Goal: Transaction & Acquisition: Book appointment/travel/reservation

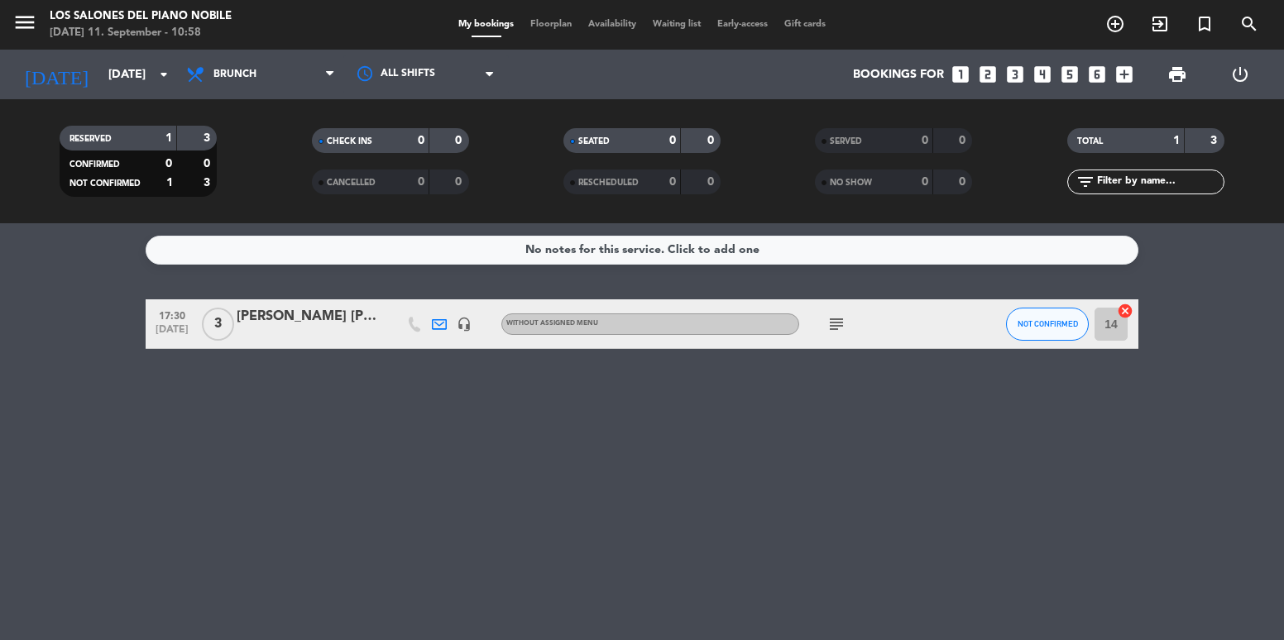
click at [996, 461] on div "No notes for this service. Click to add one 17:30 [DATE] 3 [PERSON_NAME] [PERSO…" at bounding box center [642, 431] width 1284 height 417
click at [713, 568] on div "No notes for this service. Click to add one 17:30 [DATE] 3 [PERSON_NAME] [PERSO…" at bounding box center [642, 431] width 1284 height 417
click at [148, 71] on input "[DATE]" at bounding box center [178, 75] width 157 height 31
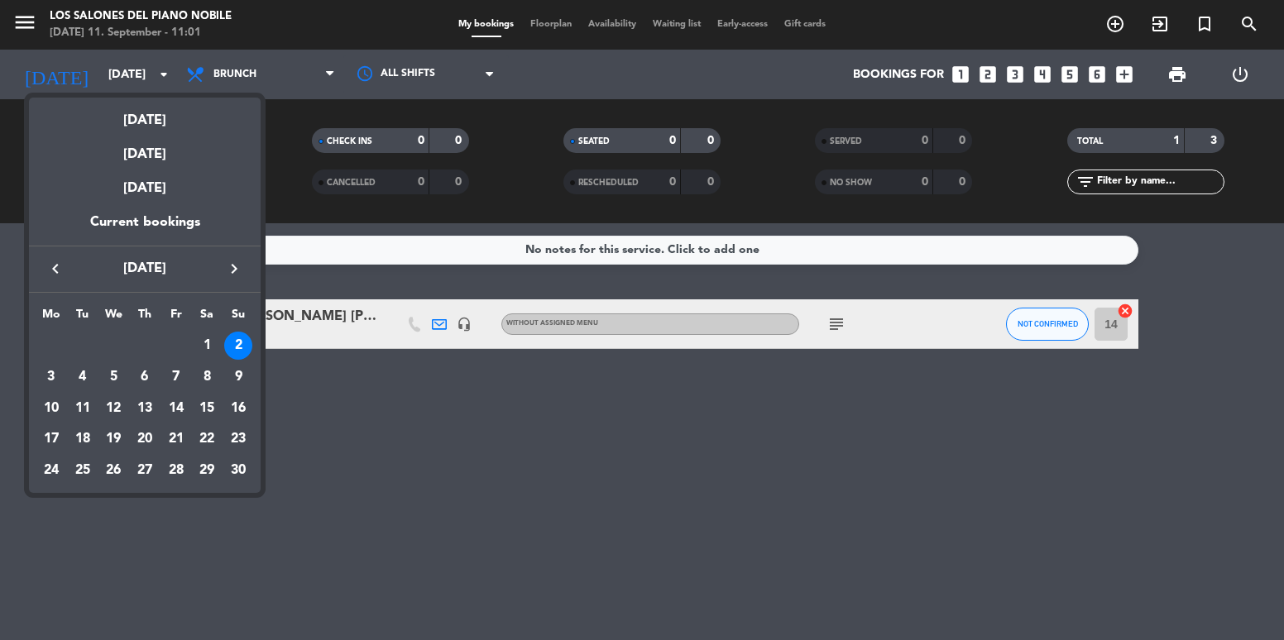
click at [64, 269] on icon "keyboard_arrow_left" at bounding box center [56, 269] width 20 height 20
click at [57, 268] on icon "keyboard_arrow_left" at bounding box center [56, 269] width 20 height 20
click at [92, 432] on div "16" at bounding box center [83, 439] width 28 height 28
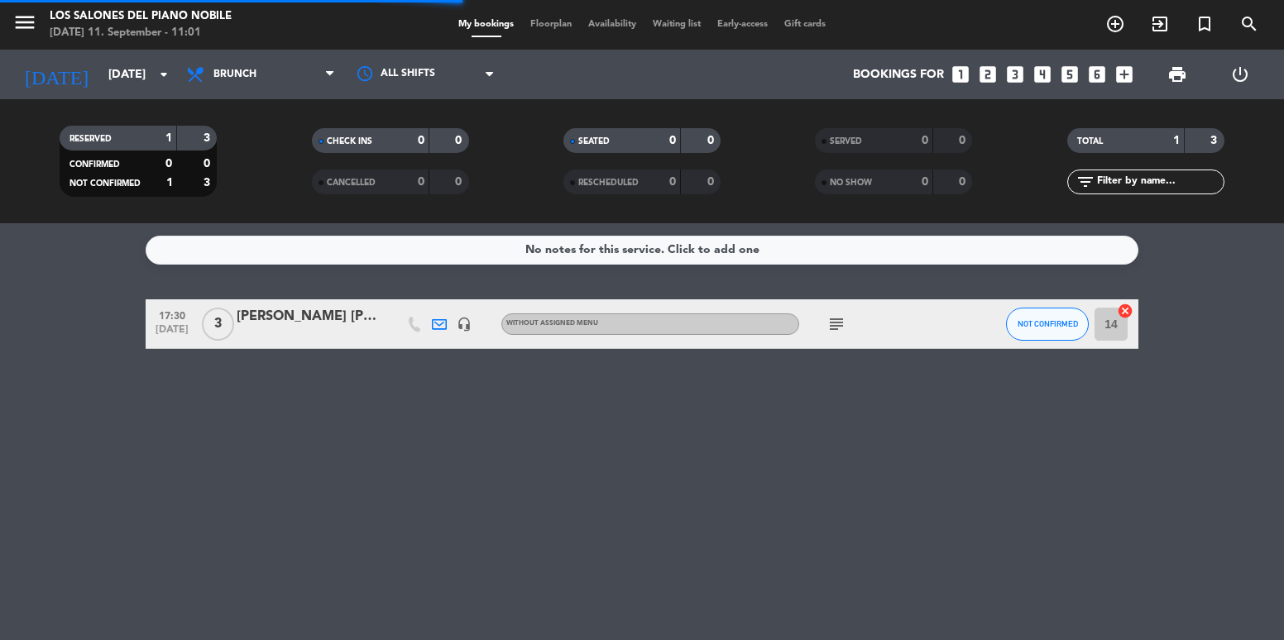
click at [43, 22] on span "menu" at bounding box center [30, 25] width 37 height 39
click at [21, 22] on icon "menu" at bounding box center [24, 22] width 25 height 25
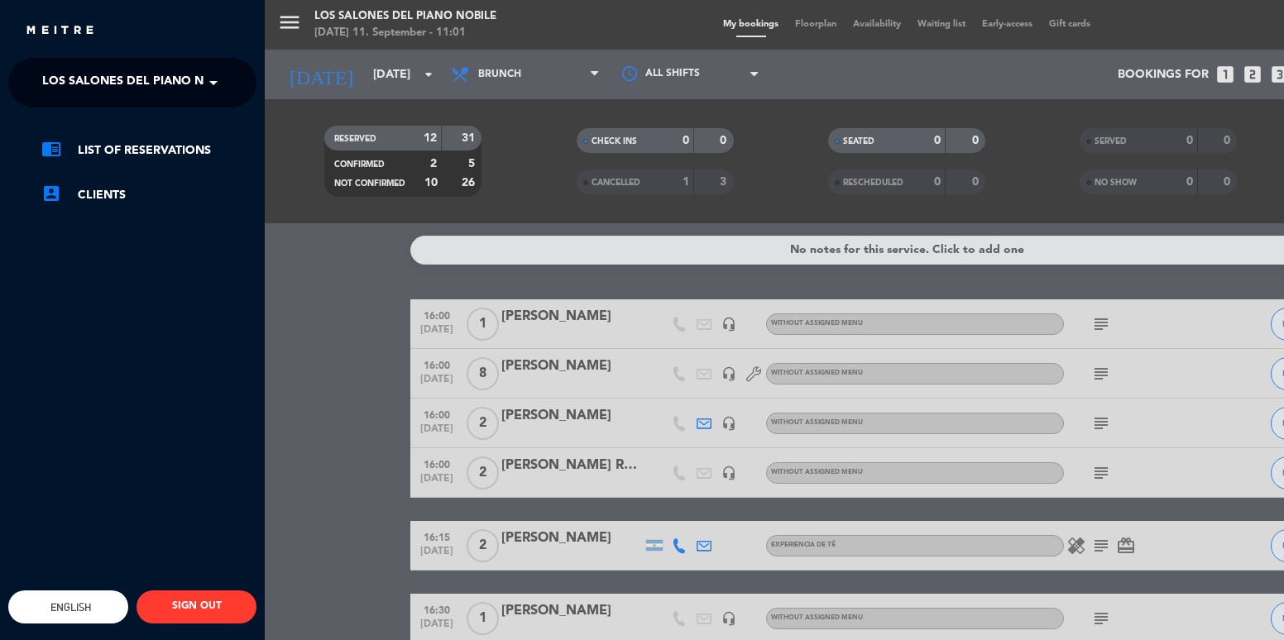
click at [116, 76] on span "Los Salones del Piano Nobile" at bounding box center [140, 82] width 196 height 35
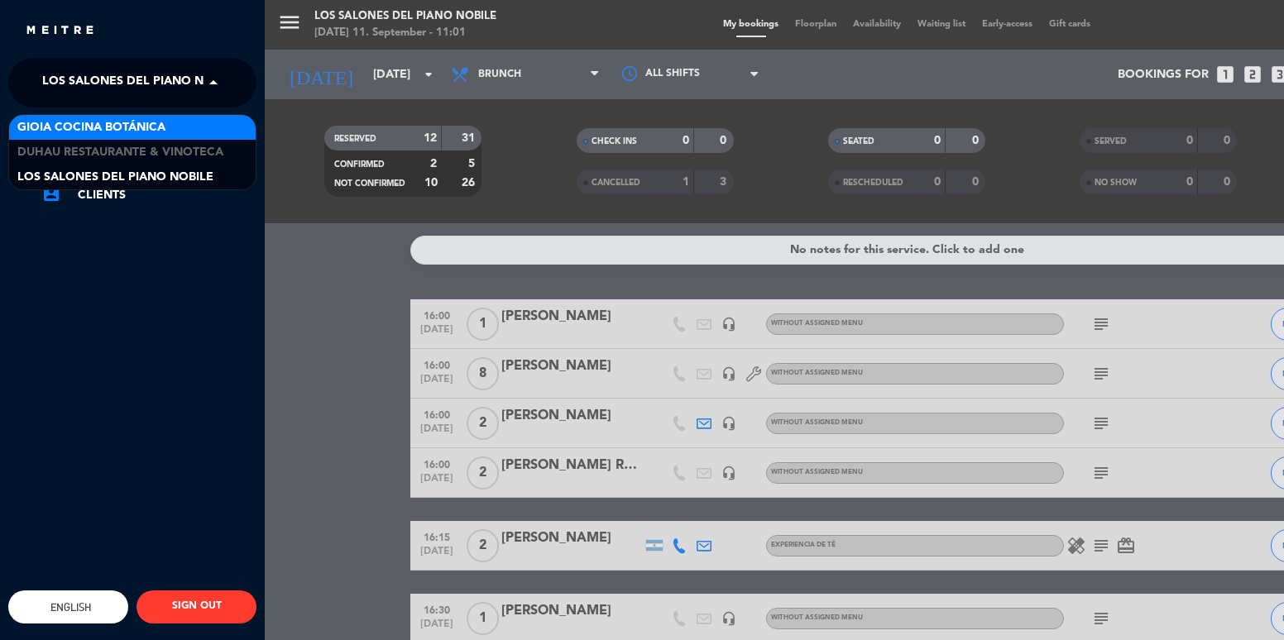
click at [135, 128] on span "Gioia Cocina Botánica" at bounding box center [91, 127] width 148 height 19
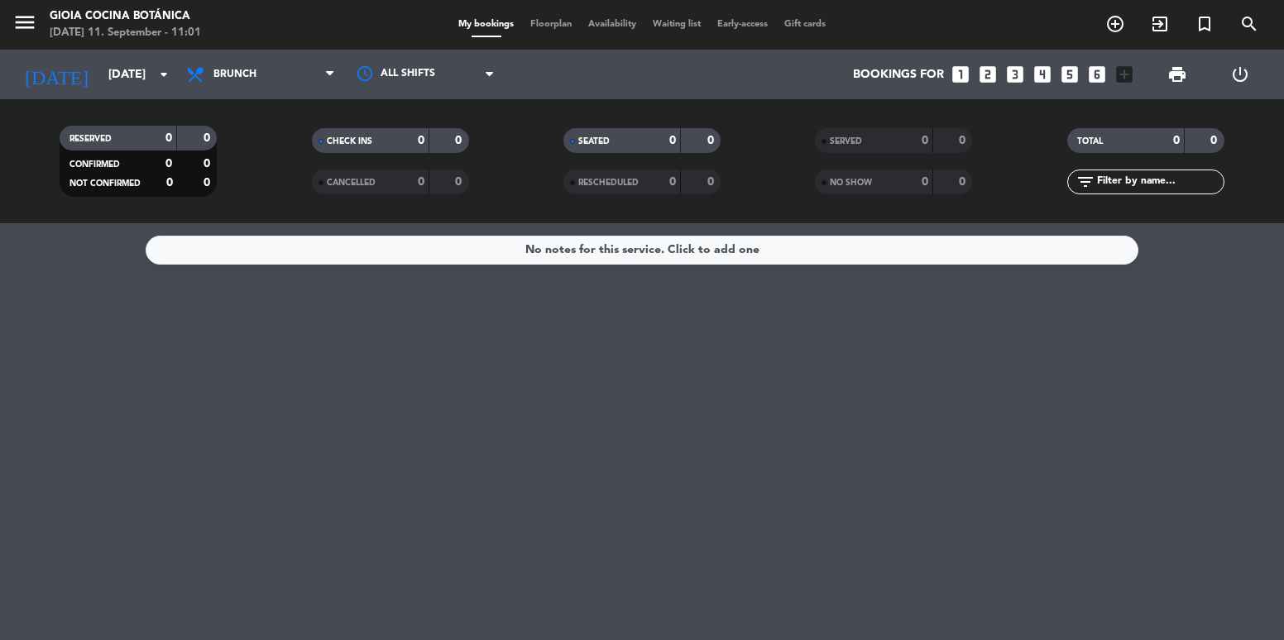
click at [232, 55] on div "All services Breakfast Brunch Lunch Dinner Brunch All services Breakfast Brunch…" at bounding box center [260, 75] width 165 height 50
click at [236, 69] on span "Brunch" at bounding box center [234, 75] width 43 height 12
drag, startPoint x: 275, startPoint y: 252, endPoint x: 569, endPoint y: 293, distance: 297.4
click at [276, 252] on ng-component "menu [PERSON_NAME] Cocina Botánica [DATE] 11. September - 11:01 My bookings Flo…" at bounding box center [642, 320] width 1284 height 640
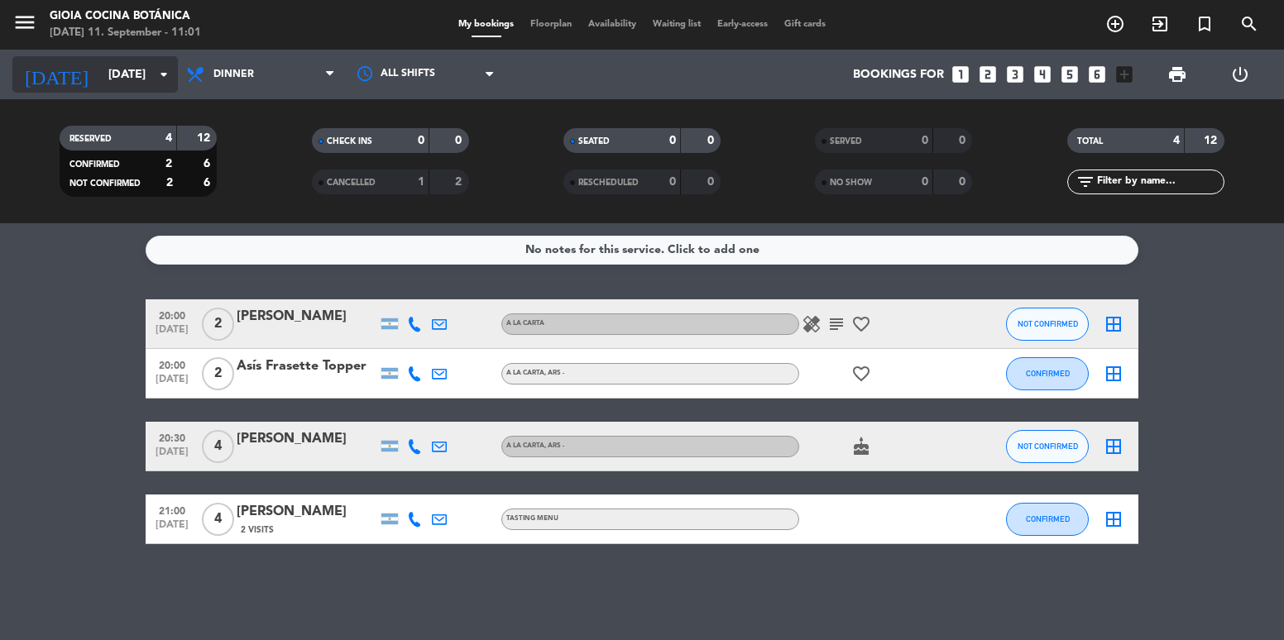
click at [100, 73] on input "[DATE]" at bounding box center [178, 75] width 157 height 31
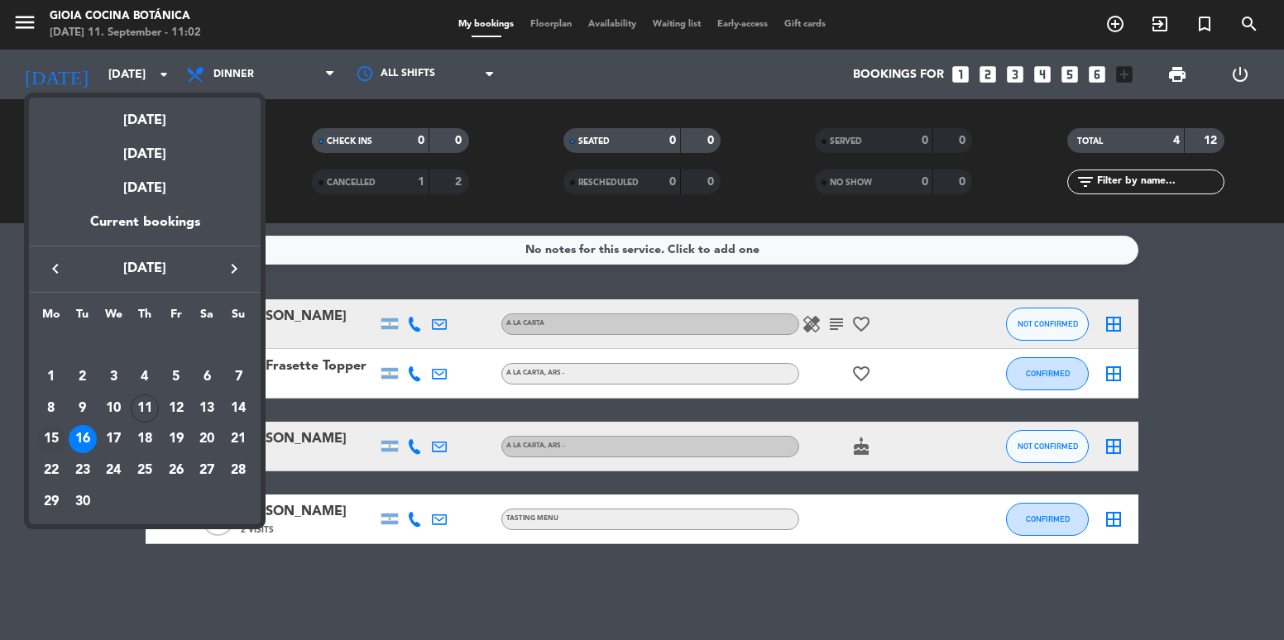
click at [50, 437] on div "15" at bounding box center [51, 439] width 28 height 28
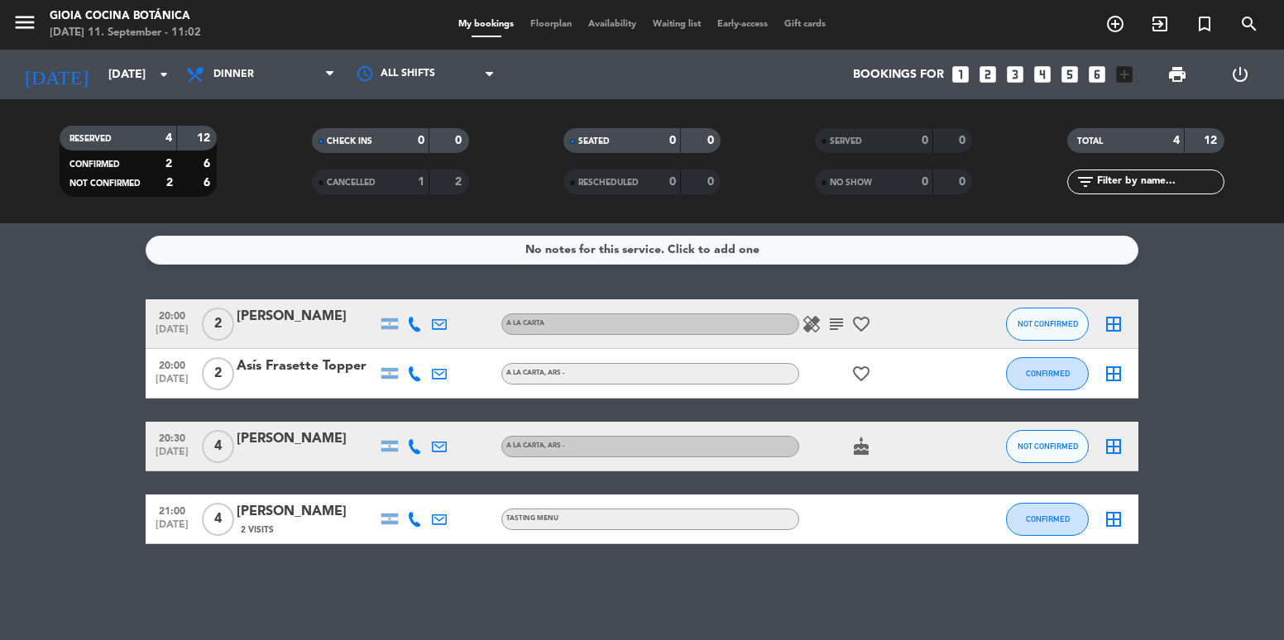
type input "[DATE]"
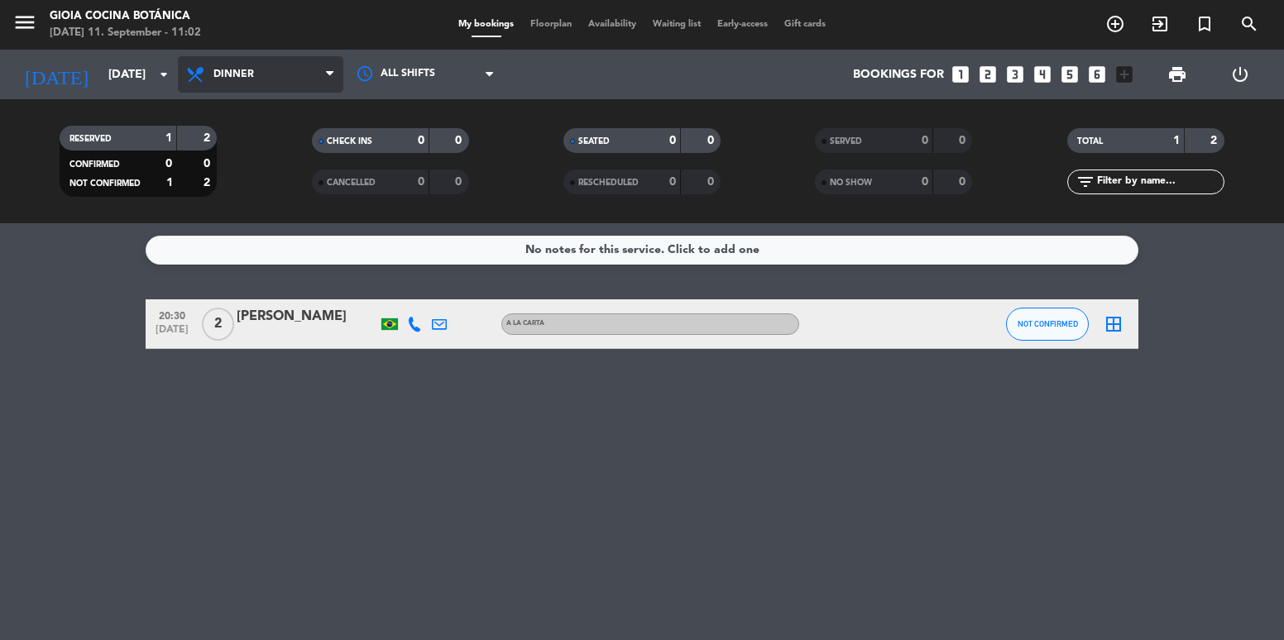
click at [247, 75] on span "Dinner" at bounding box center [233, 75] width 41 height 12
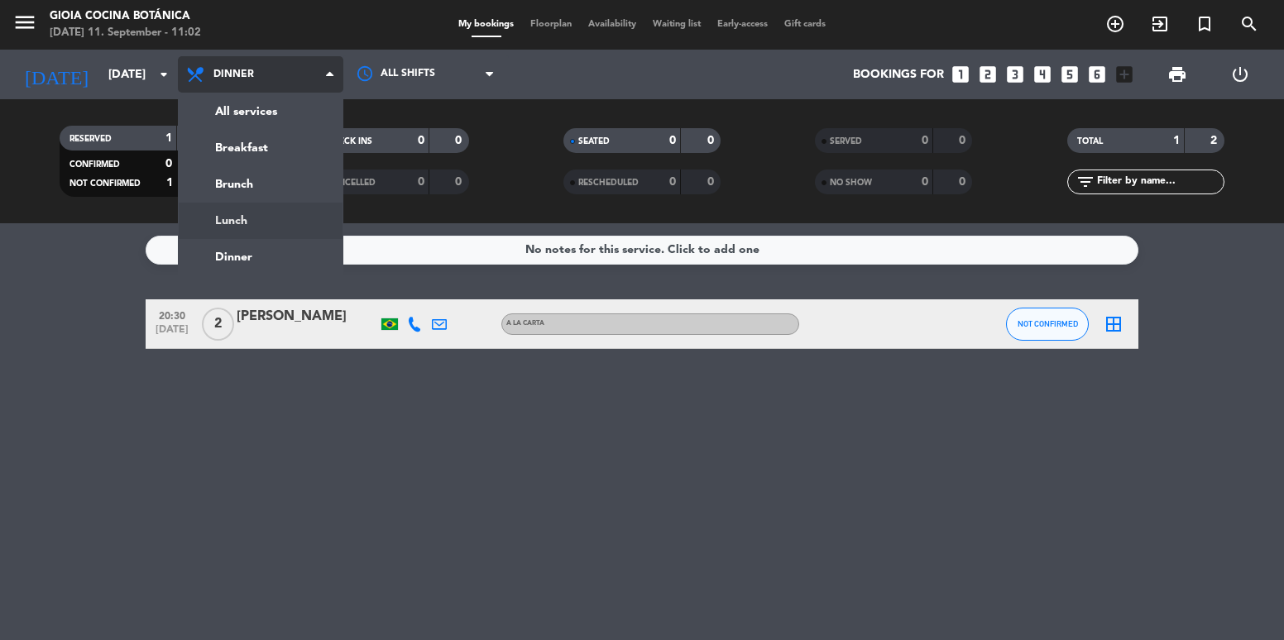
click at [274, 216] on div "menu [PERSON_NAME] Cocina Botánica [DATE] 11. September - 11:02 My bookings Flo…" at bounding box center [642, 111] width 1284 height 223
click at [274, 216] on div "RESERVED 1 2 CONFIRMED 0 0 NOT CONFIRMED 1 2 CHECK INS 0 0 CANCELLED 0 0 SEATED…" at bounding box center [642, 161] width 1284 height 124
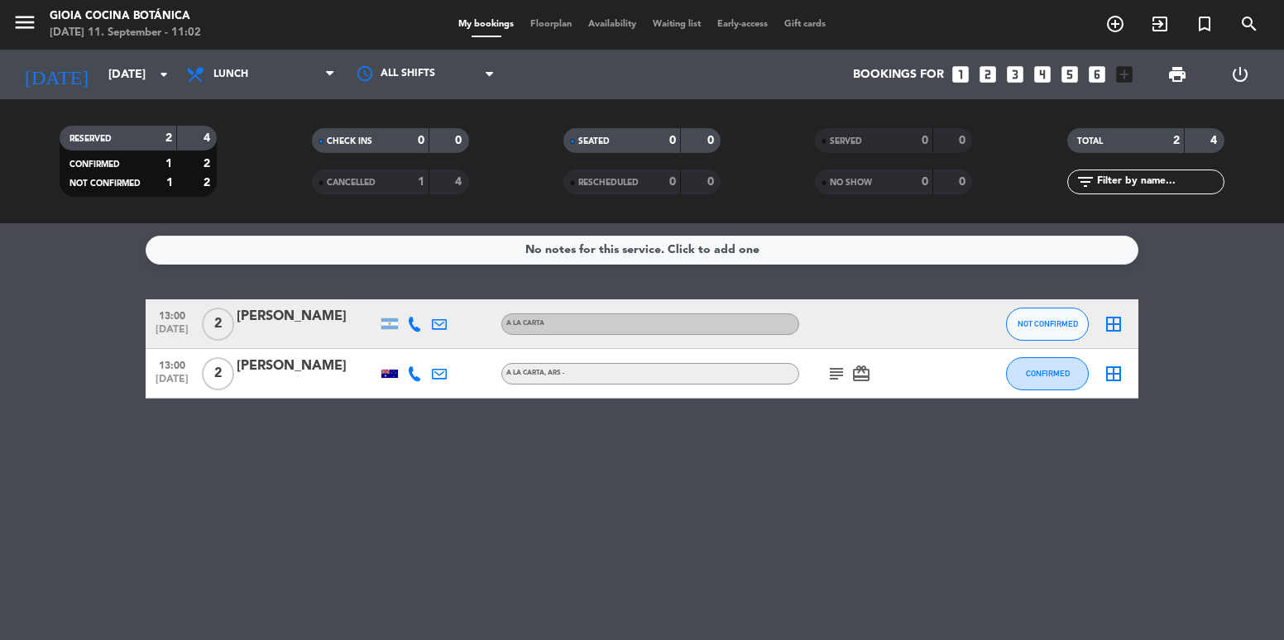
drag, startPoint x: 46, startPoint y: 21, endPoint x: 36, endPoint y: 20, distance: 10.8
click at [36, 20] on span "menu" at bounding box center [30, 25] width 37 height 39
click at [36, 20] on icon "menu" at bounding box center [24, 22] width 25 height 25
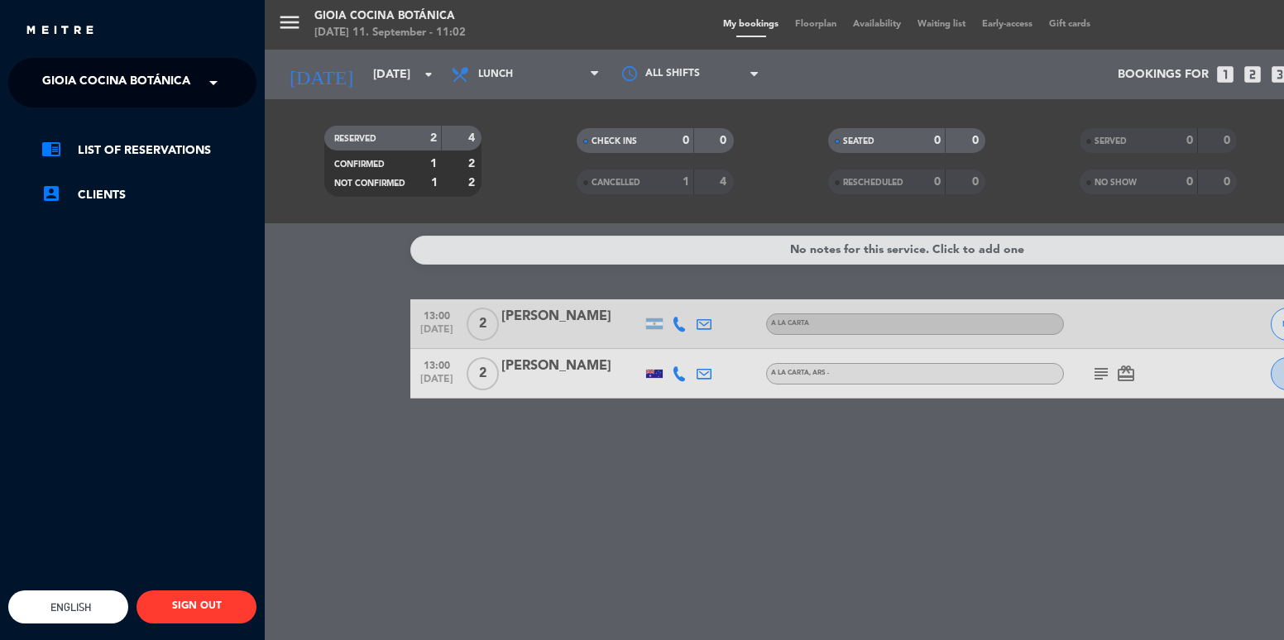
click at [192, 95] on div "× [PERSON_NAME] Cocina Botánica" at bounding box center [120, 82] width 168 height 35
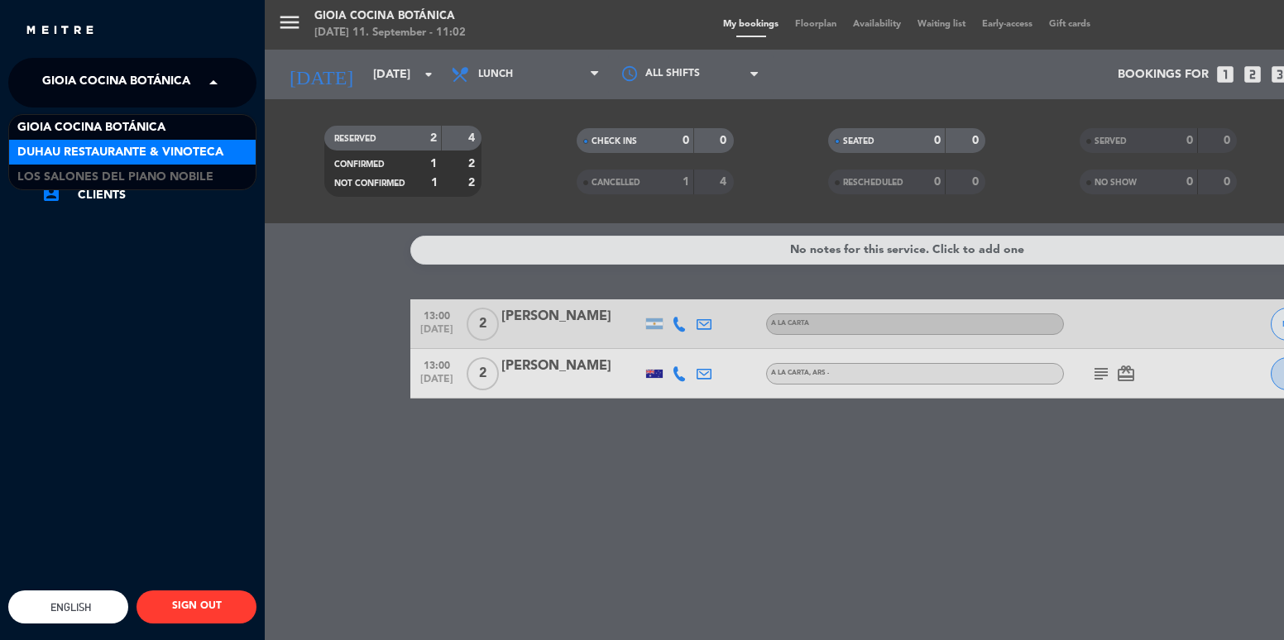
click at [151, 152] on span "Duhau Restaurante & Vinoteca" at bounding box center [120, 152] width 206 height 19
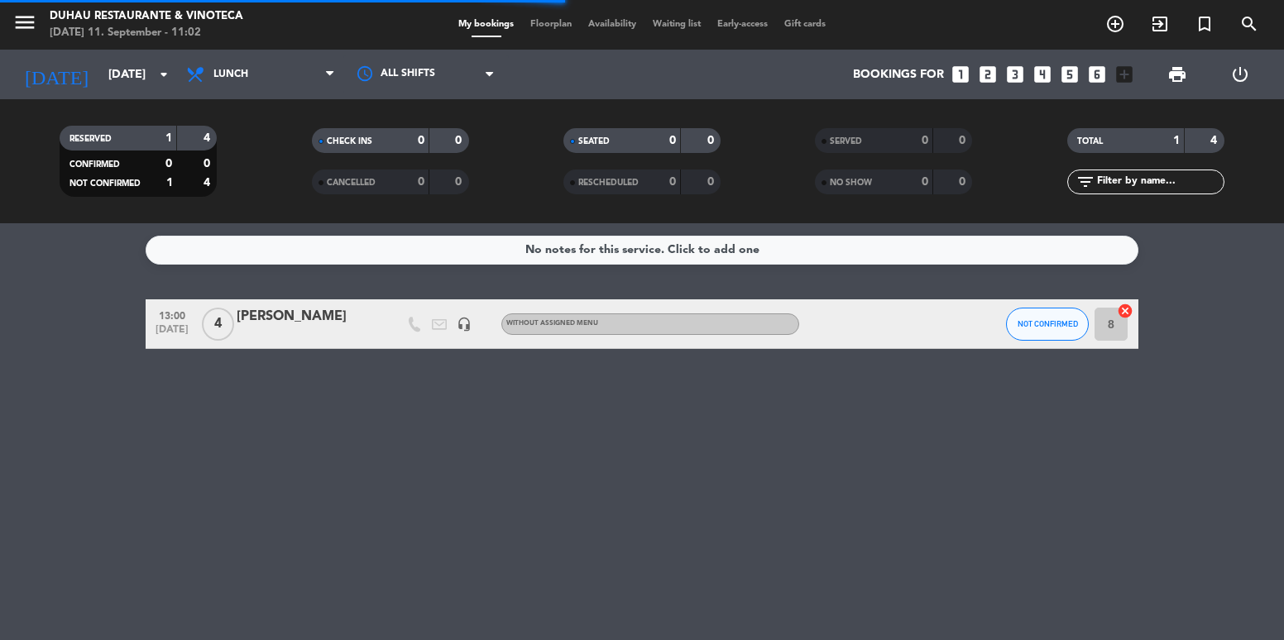
click at [320, 338] on div at bounding box center [307, 335] width 141 height 13
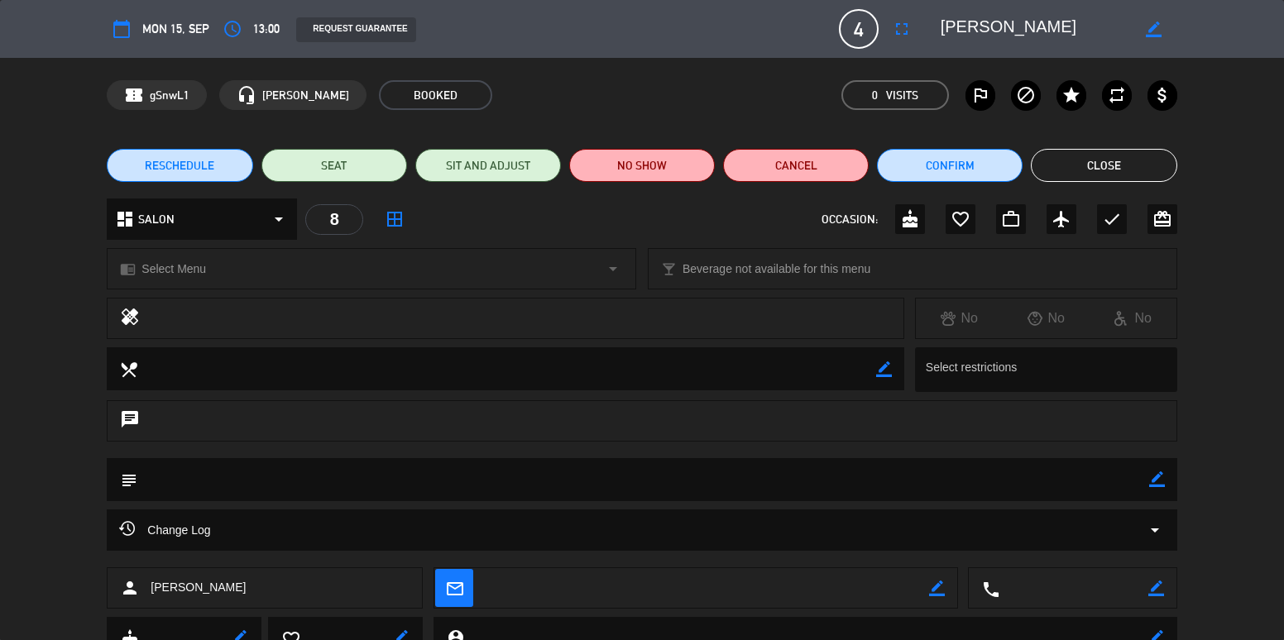
click at [1150, 30] on icon "border_color" at bounding box center [1154, 30] width 16 height 16
drag, startPoint x: 1128, startPoint y: 36, endPoint x: 813, endPoint y: 47, distance: 314.6
click at [813, 47] on div "calendar_today Mon 15, Sep access_time 13:00 REQUEST GUARANTEE 4 [PERSON_NAME] …" at bounding box center [642, 29] width 1070 height 40
paste textarea "[PERSON_NAME]"
type textarea "[PERSON_NAME]"
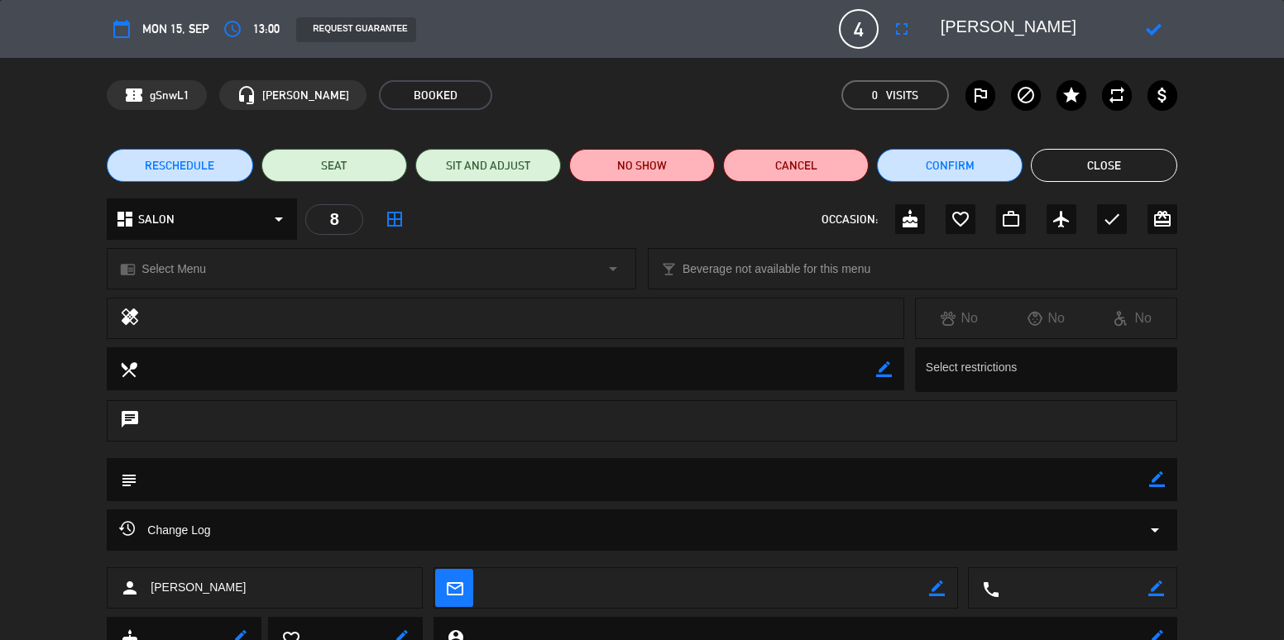
click at [1147, 30] on icon at bounding box center [1154, 30] width 16 height 16
click at [1139, 162] on button "Close" at bounding box center [1104, 165] width 146 height 33
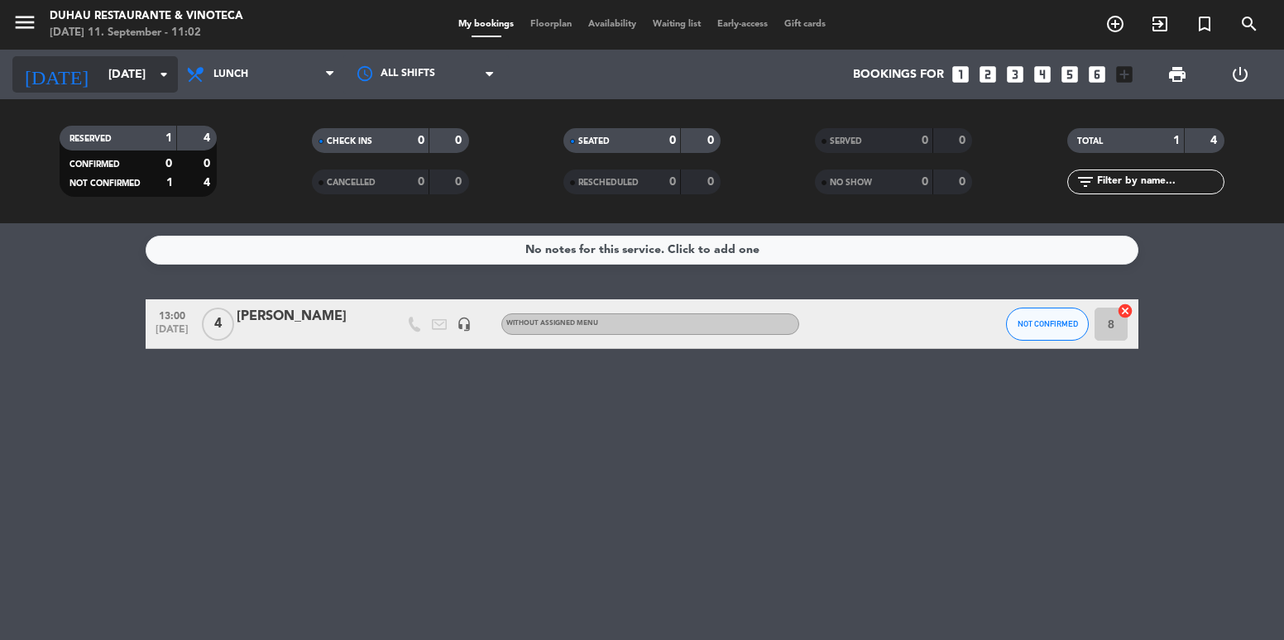
click at [109, 75] on input "[DATE]" at bounding box center [178, 75] width 157 height 31
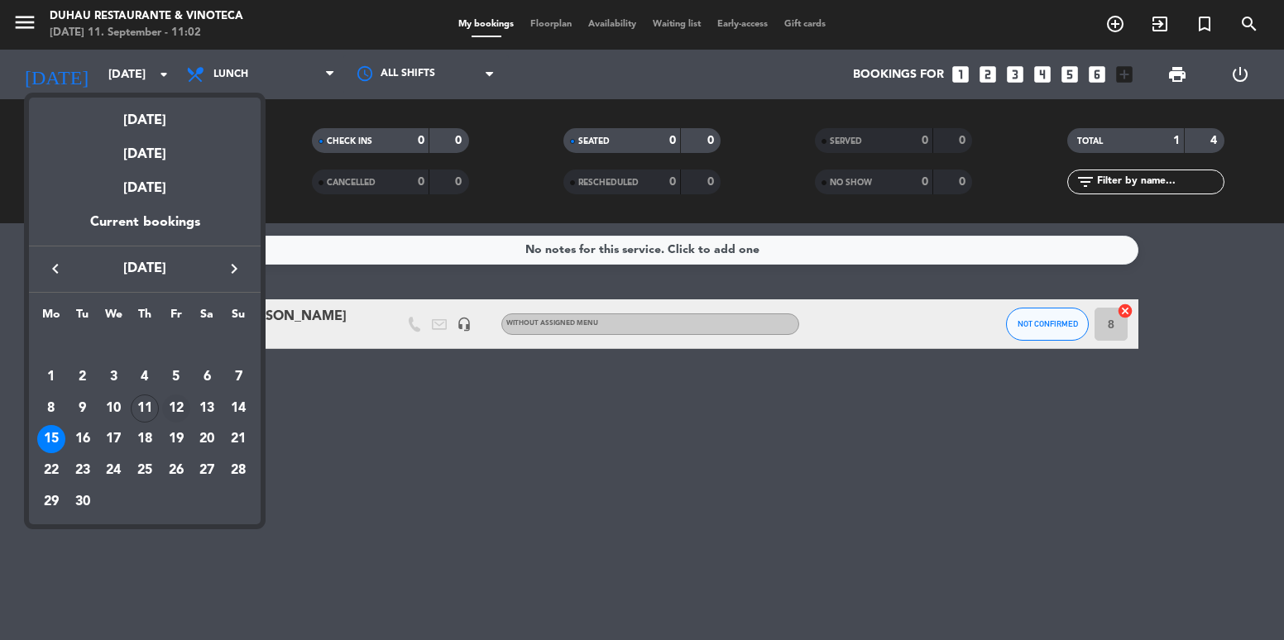
click at [172, 405] on div "12" at bounding box center [176, 409] width 28 height 28
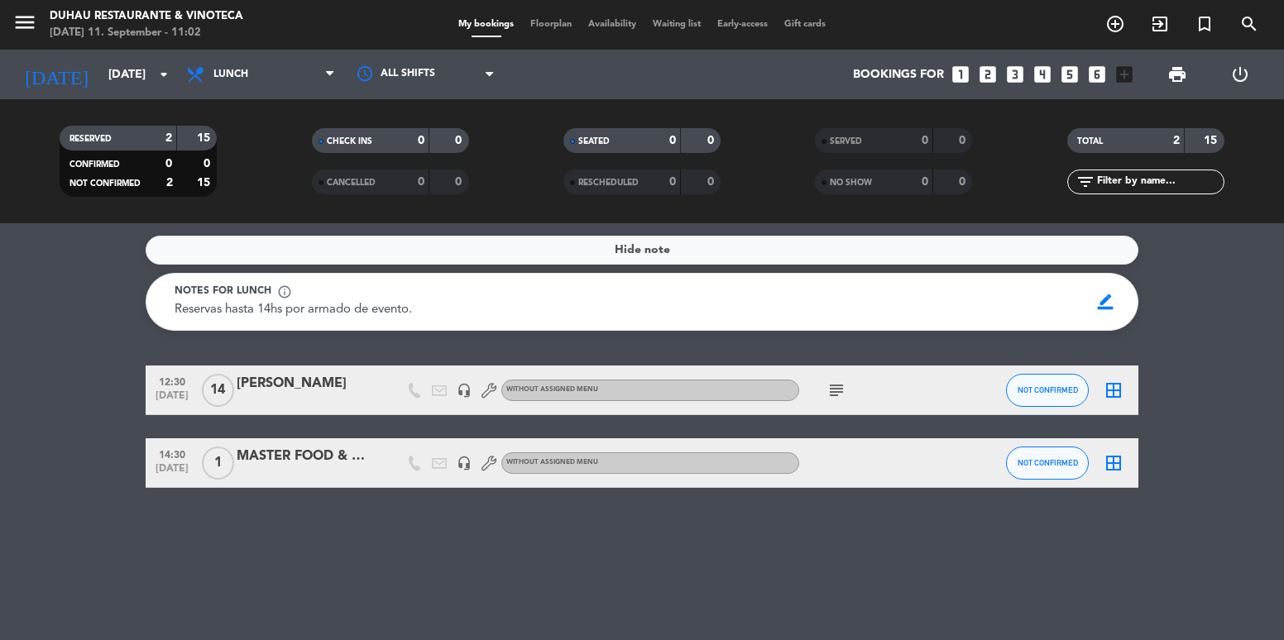
click at [15, 33] on icon "menu" at bounding box center [24, 22] width 25 height 25
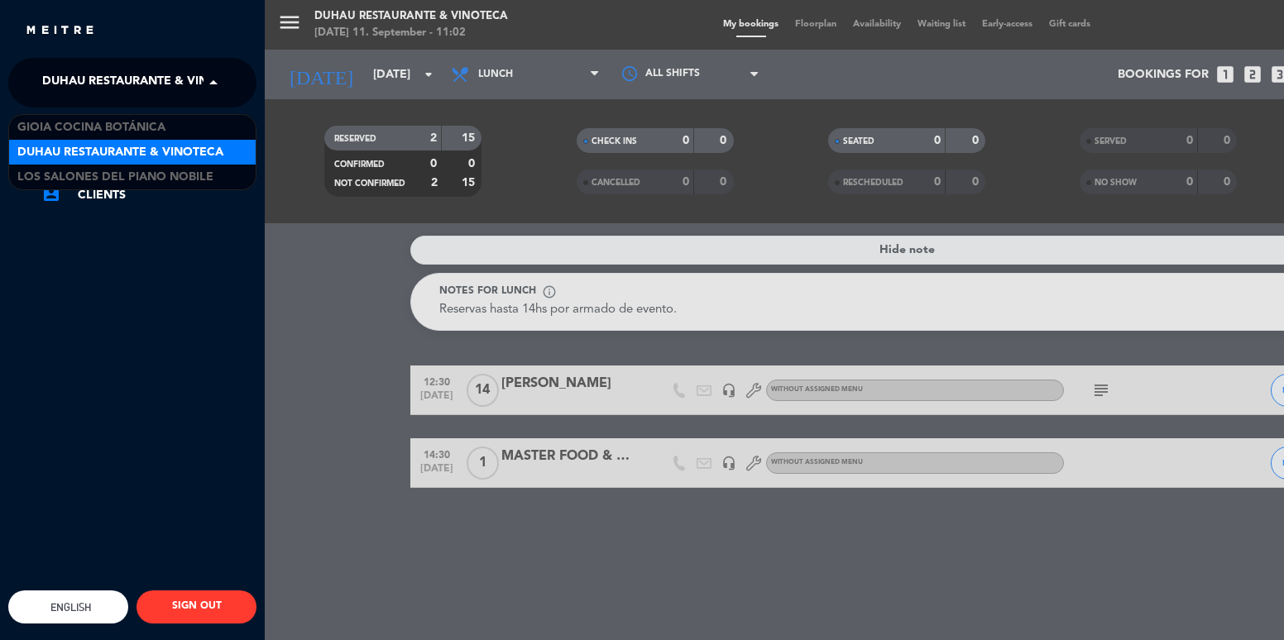
click at [131, 98] on span "Duhau Restaurante & Vinoteca" at bounding box center [145, 82] width 206 height 35
click at [137, 162] on div "Duhau Restaurante & Vinoteca" at bounding box center [132, 152] width 247 height 25
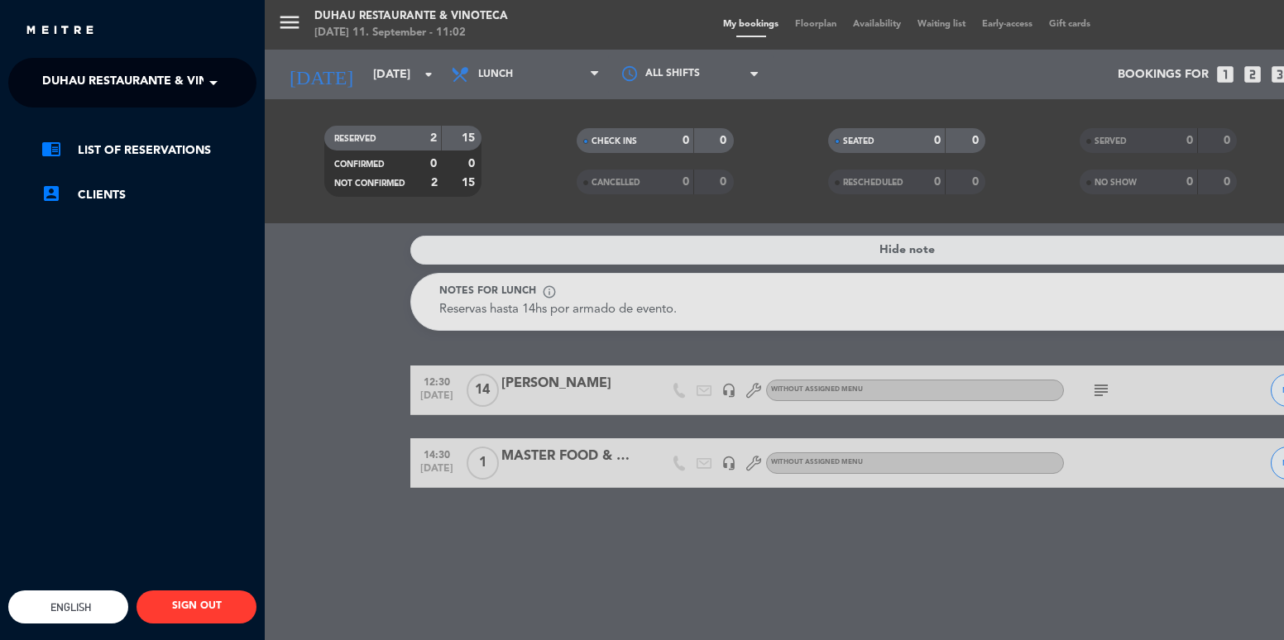
click at [151, 75] on span "Duhau Restaurante & Vinoteca" at bounding box center [145, 82] width 206 height 35
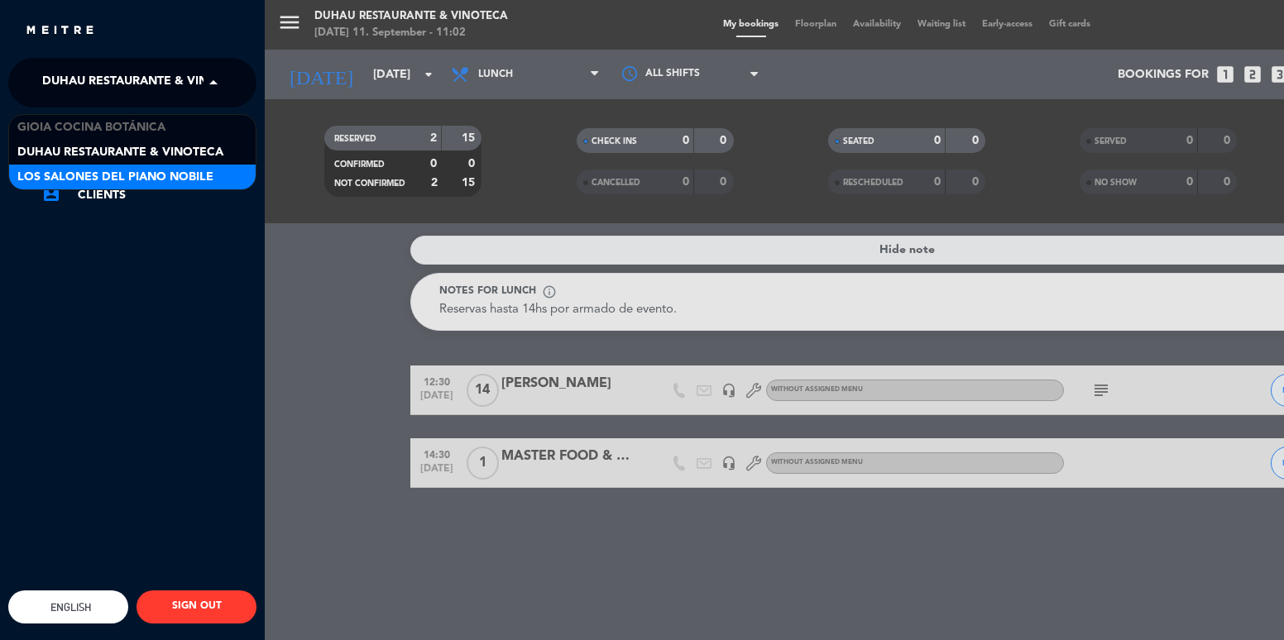
click at [156, 173] on span "Los Salones del Piano Nobile" at bounding box center [115, 177] width 196 height 19
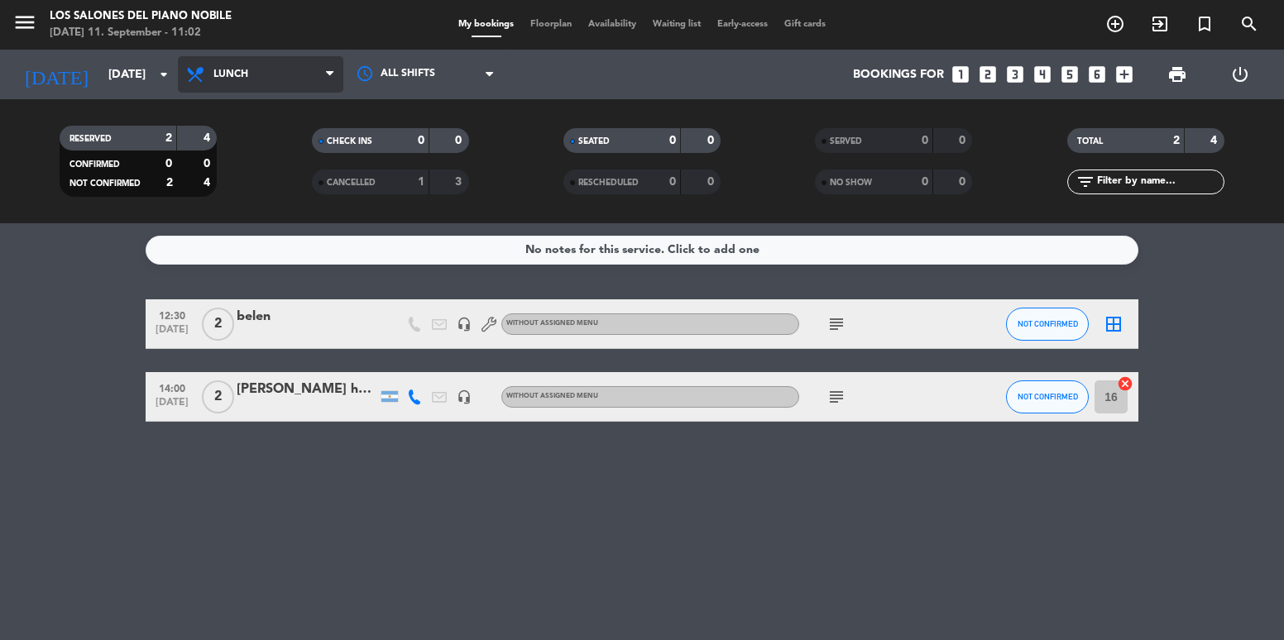
click at [281, 78] on span "Lunch" at bounding box center [260, 74] width 165 height 36
click at [269, 176] on div "menu Los Salones del Piano [PERSON_NAME] [DATE] 11. September - 11:02 My bookin…" at bounding box center [642, 111] width 1284 height 223
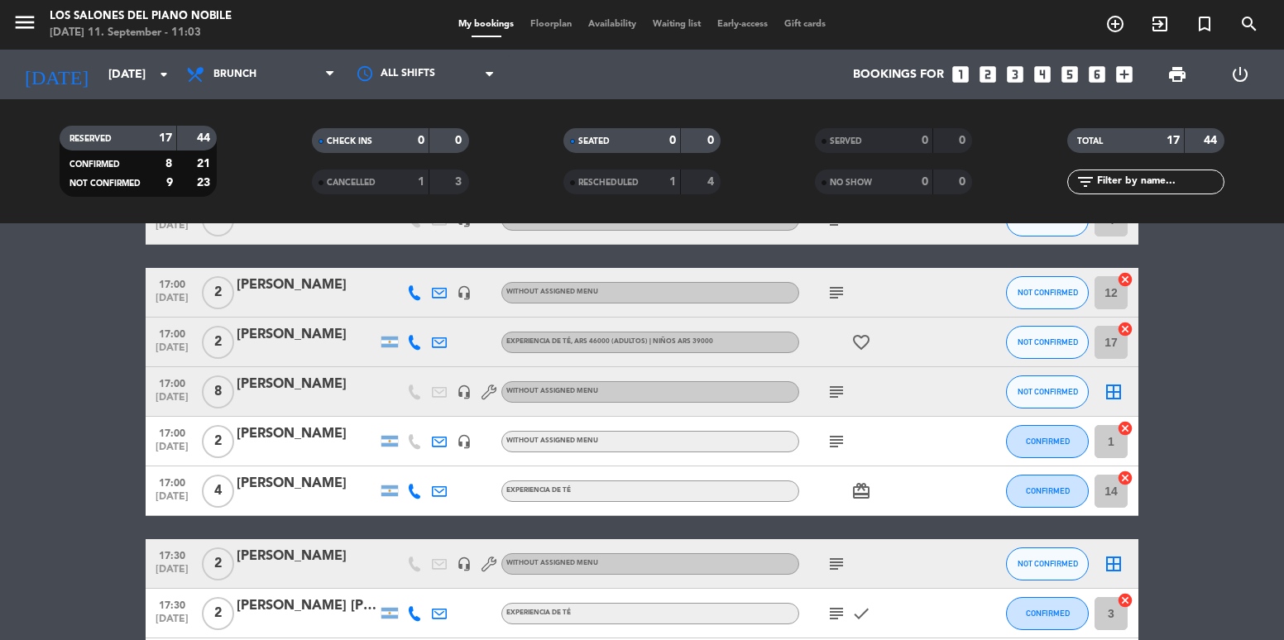
scroll to position [331, 0]
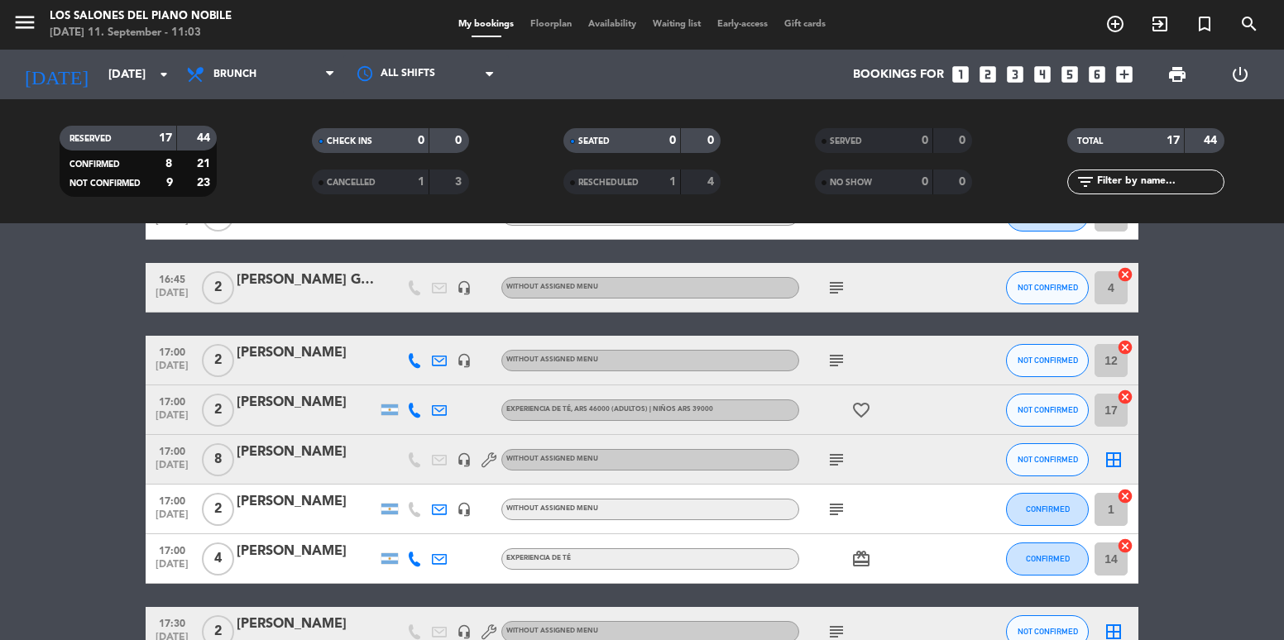
click at [320, 468] on div at bounding box center [307, 470] width 141 height 13
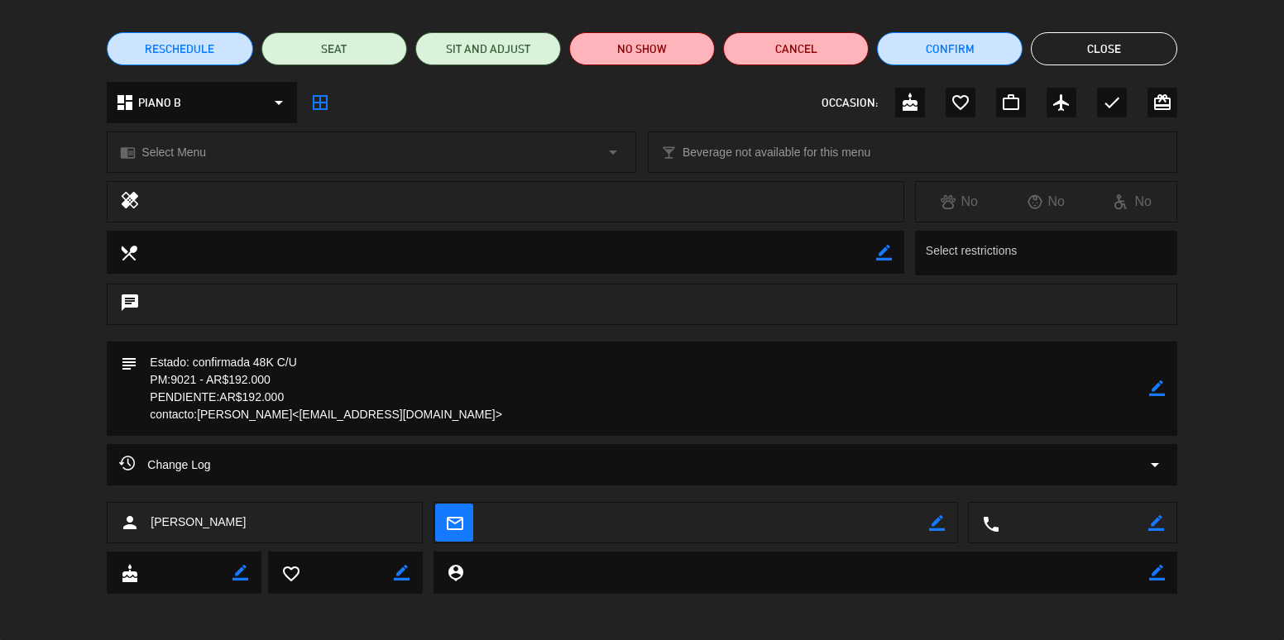
scroll to position [120, 0]
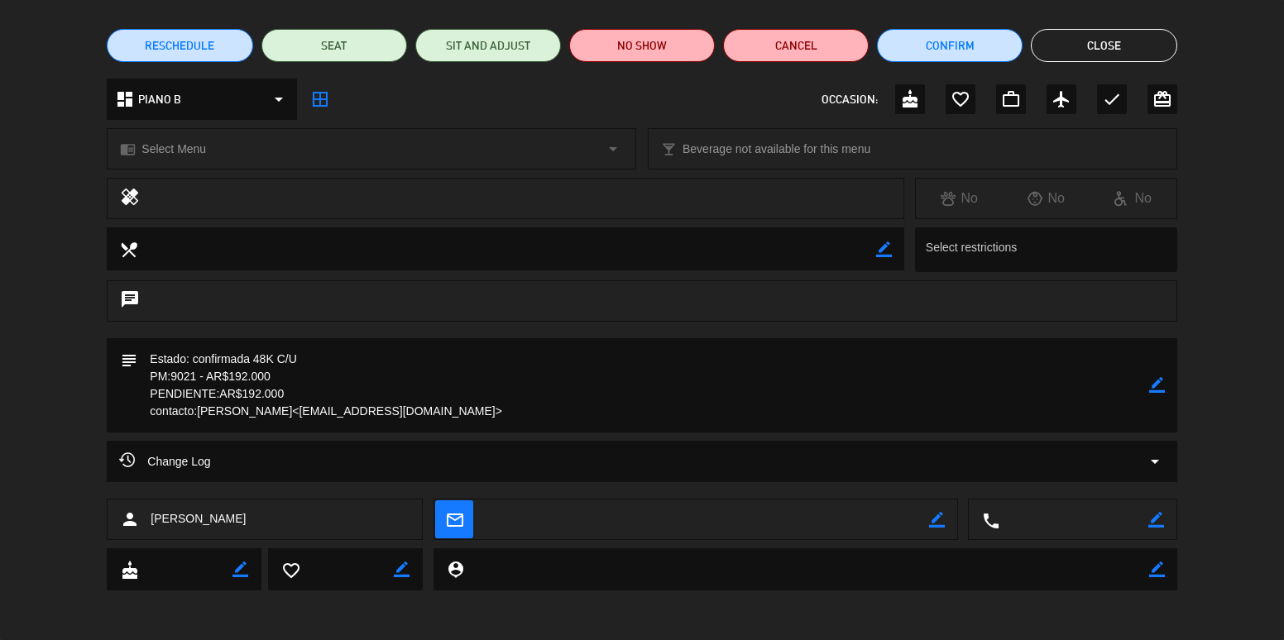
click at [669, 464] on div "Change Log arrow_drop_down" at bounding box center [641, 462] width 1045 height 20
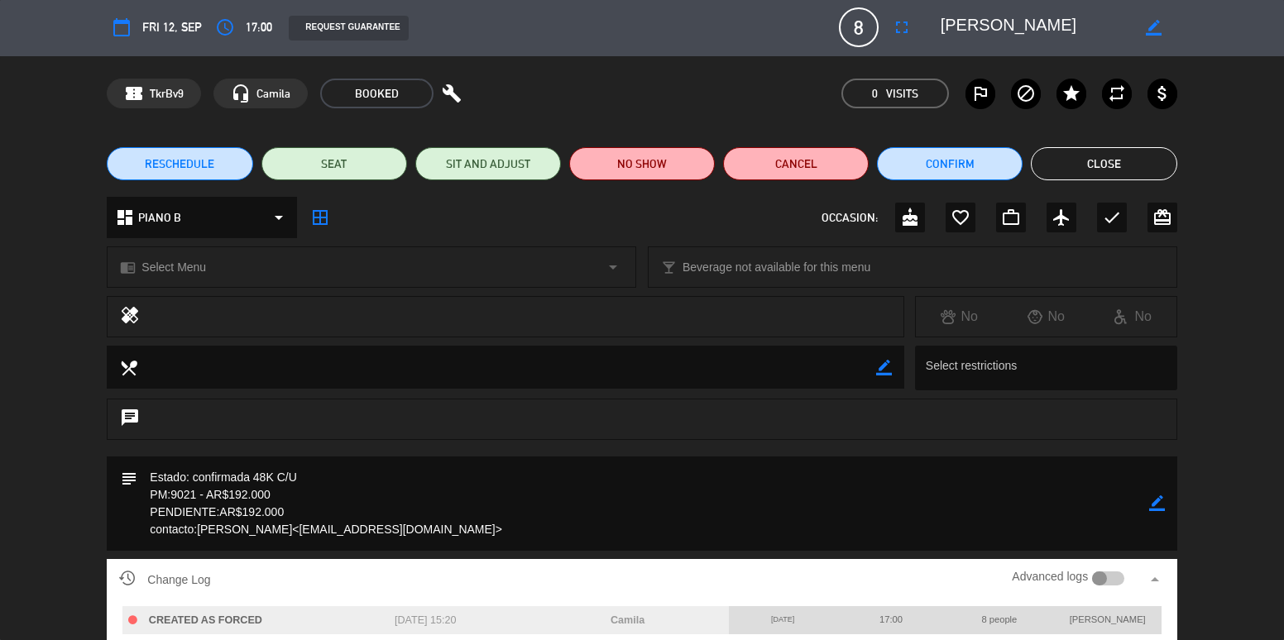
scroll to position [0, 0]
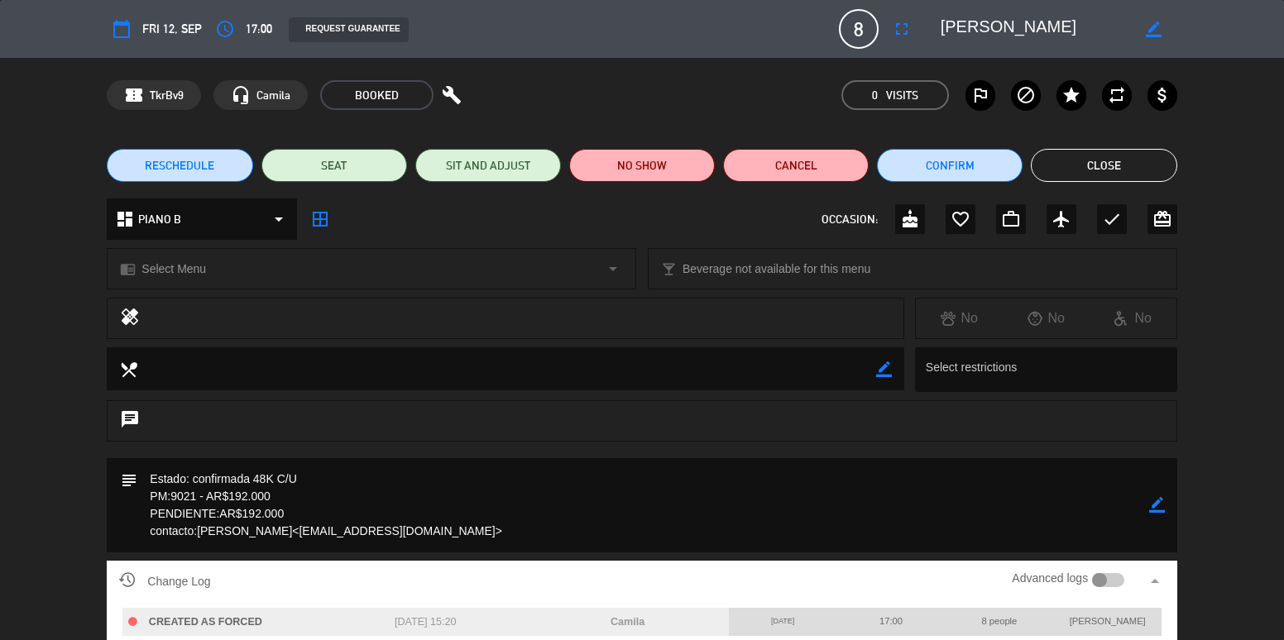
click at [1091, 175] on button "Close" at bounding box center [1104, 165] width 146 height 33
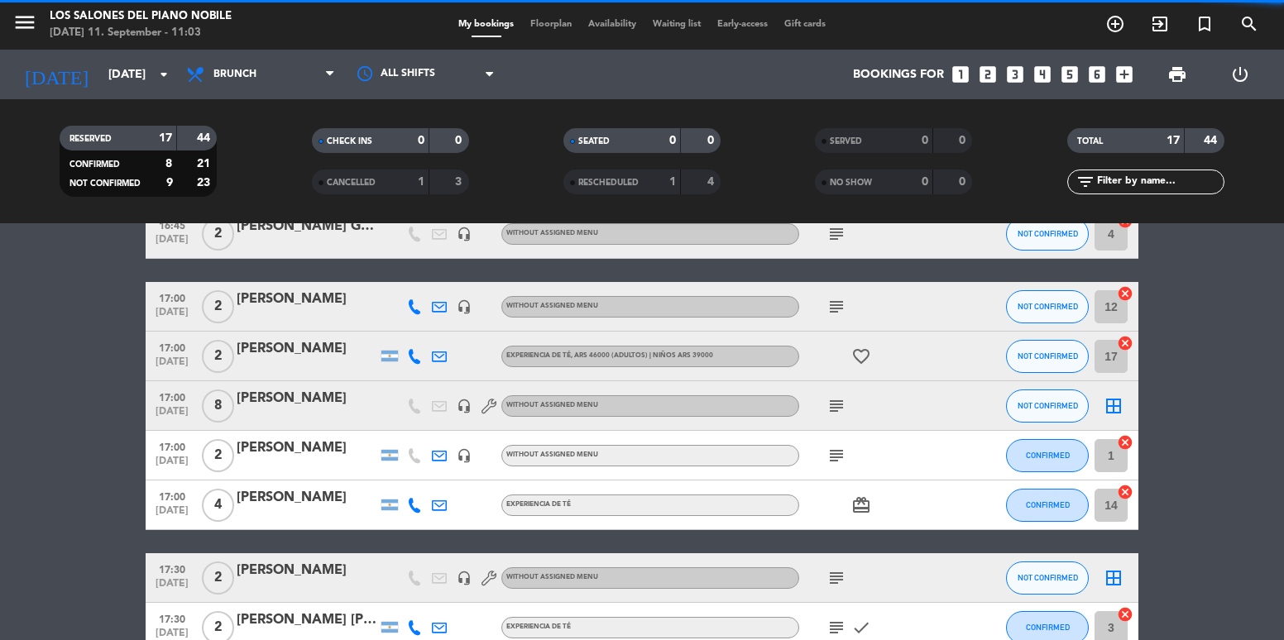
scroll to position [414, 0]
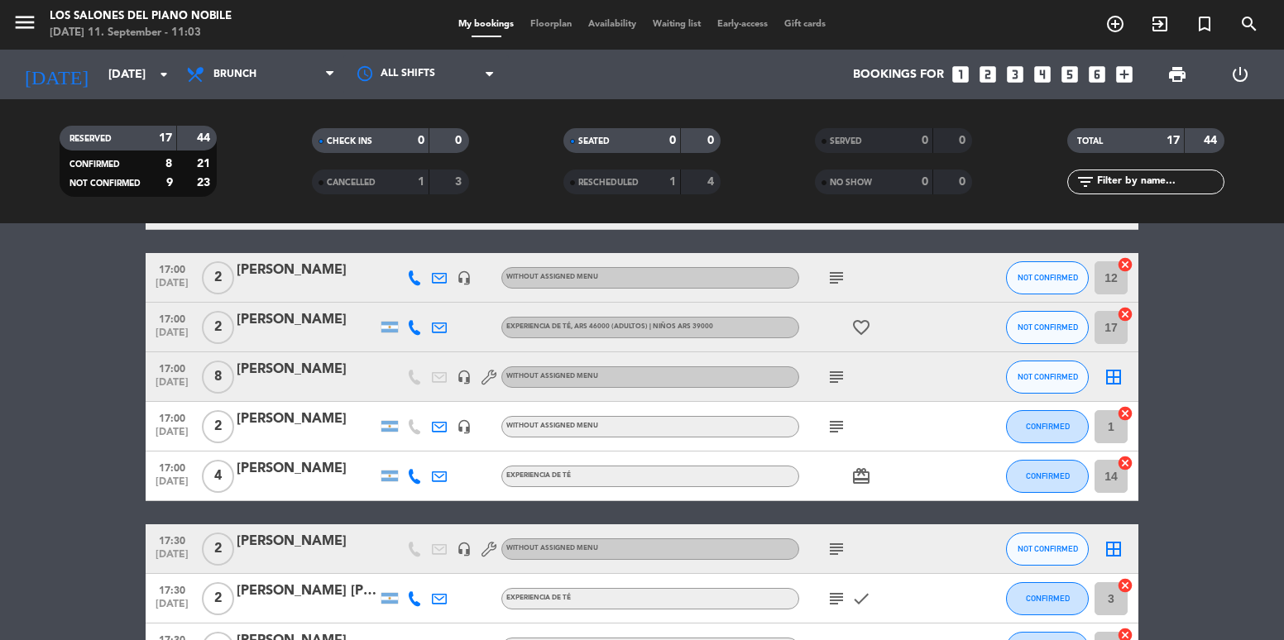
click at [297, 466] on div "[PERSON_NAME]" at bounding box center [307, 469] width 141 height 22
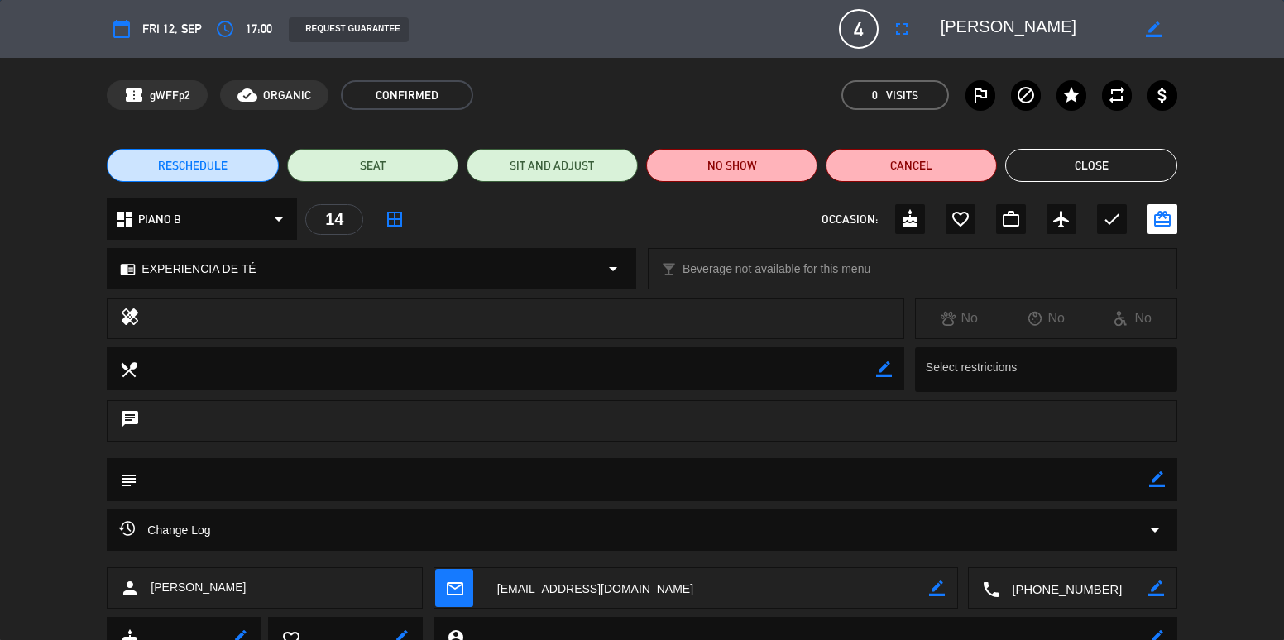
scroll to position [69, 0]
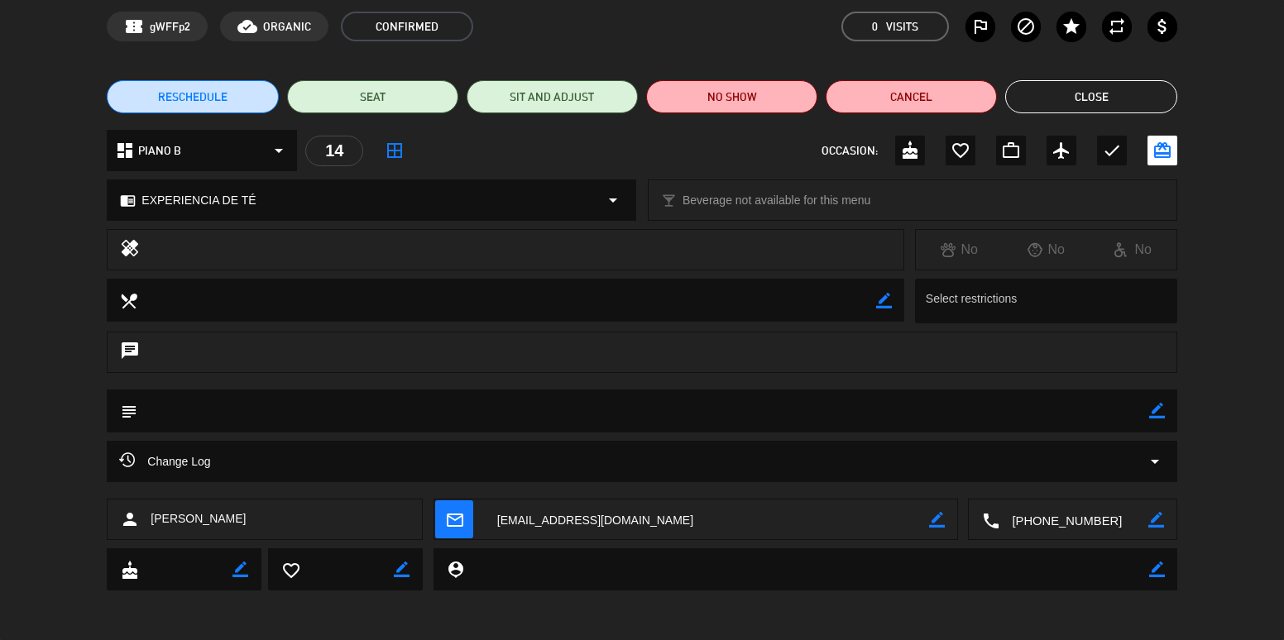
click at [1049, 458] on div "Change Log arrow_drop_down" at bounding box center [641, 462] width 1045 height 20
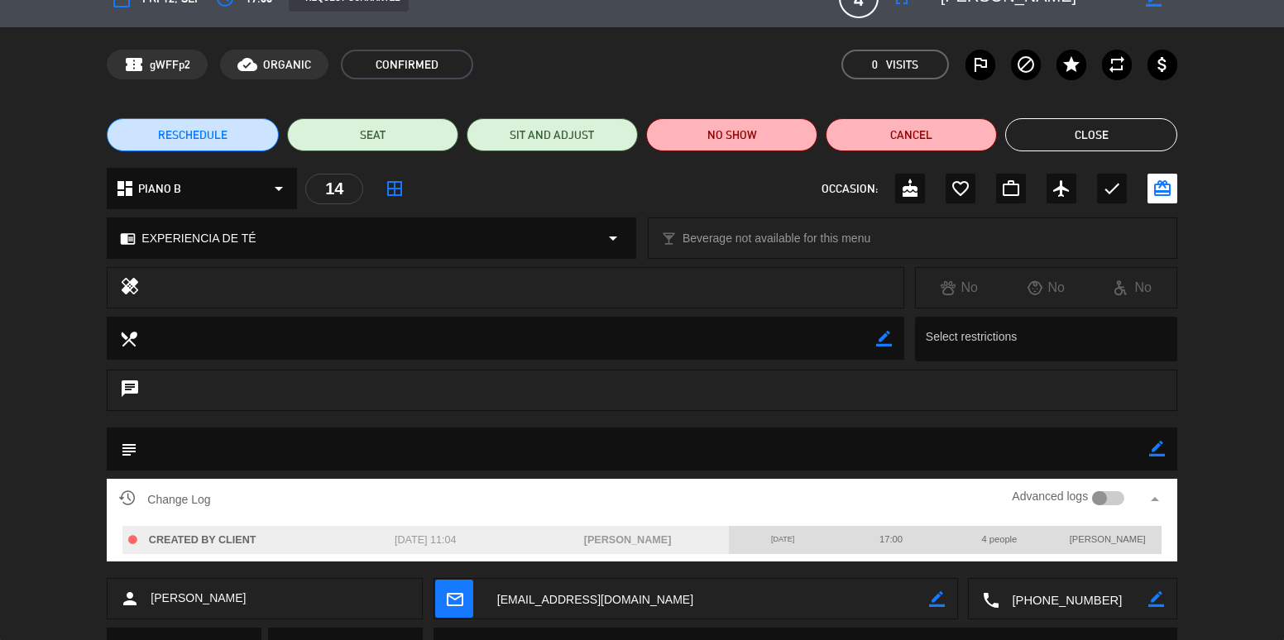
scroll to position [0, 0]
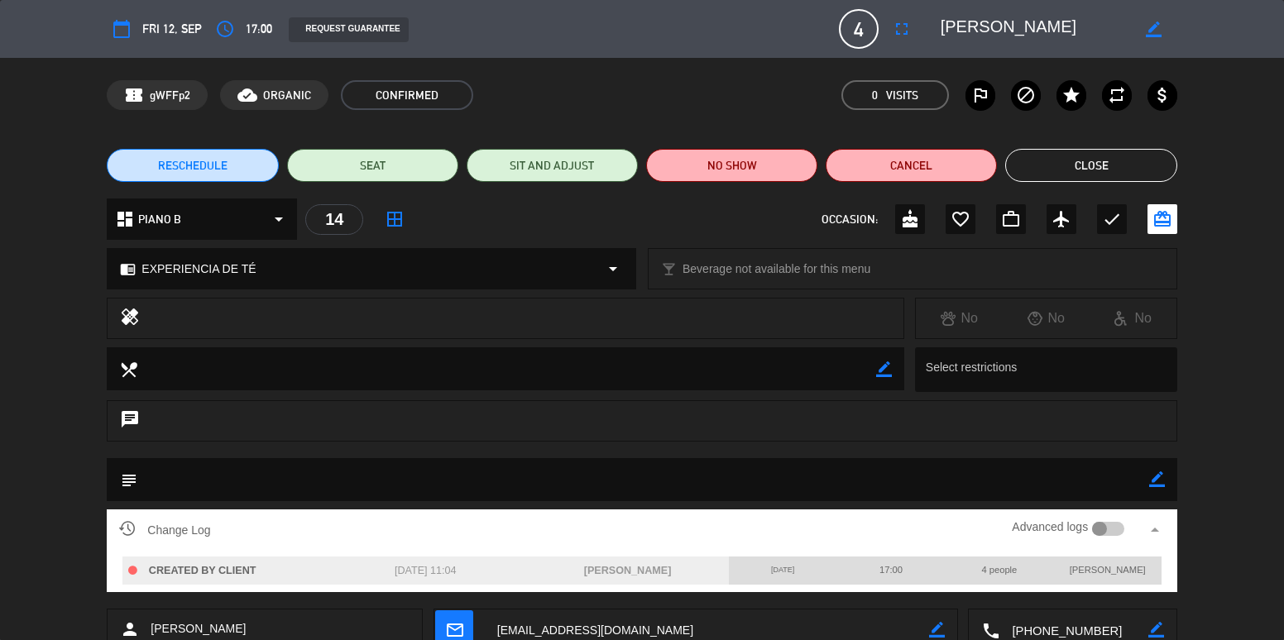
click at [1146, 166] on button "Close" at bounding box center [1090, 165] width 171 height 33
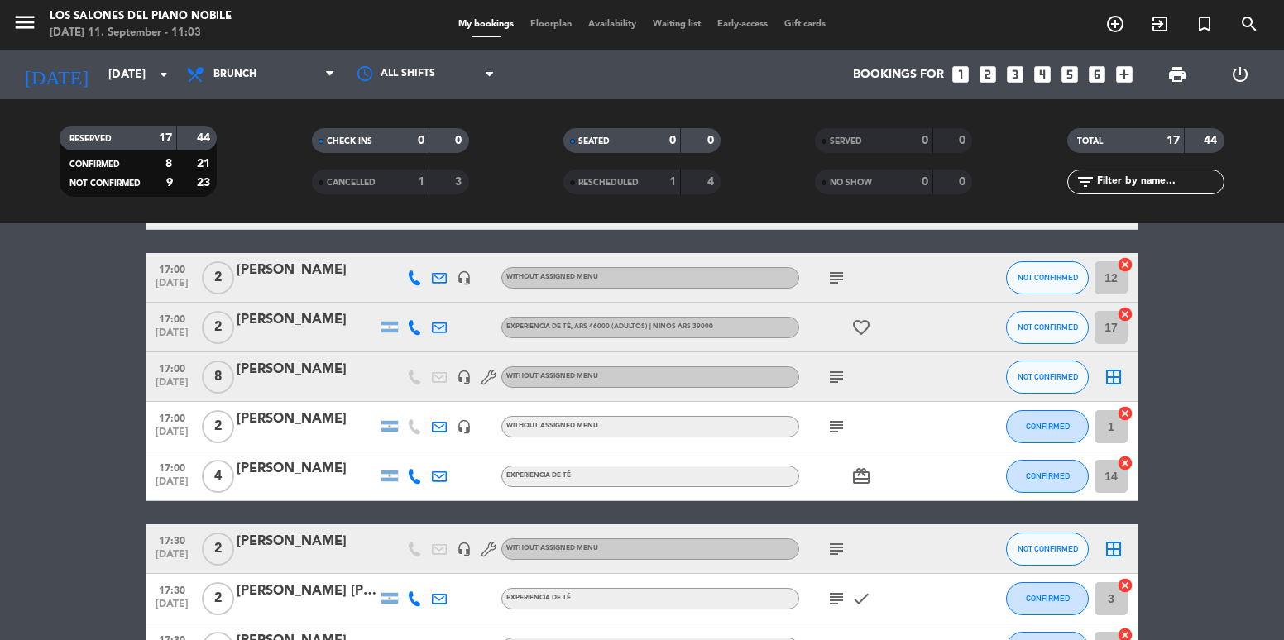
click at [333, 410] on div "[PERSON_NAME]" at bounding box center [307, 420] width 141 height 22
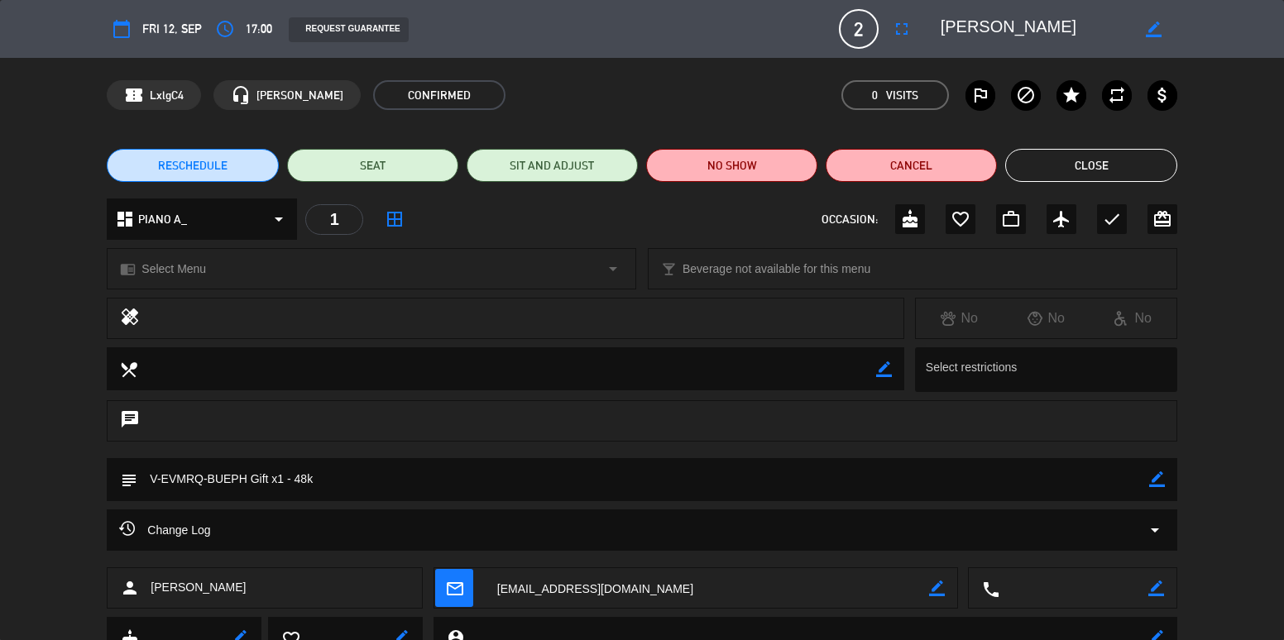
click at [988, 517] on div "Change Log arrow_drop_down" at bounding box center [642, 530] width 1070 height 41
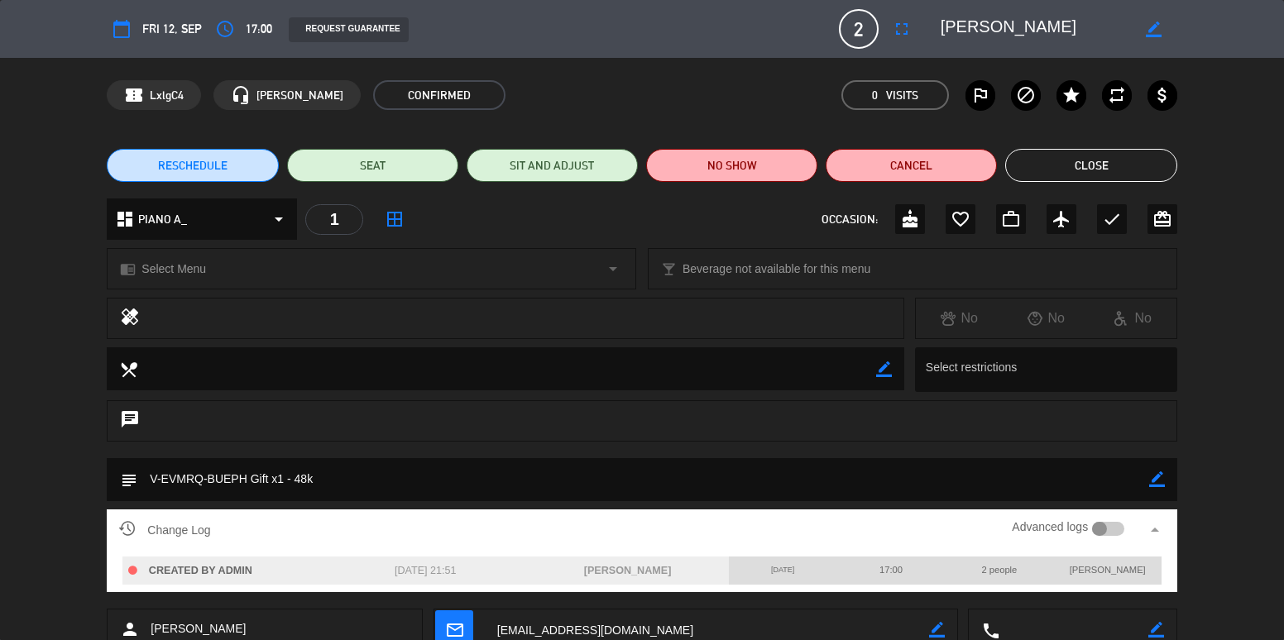
click at [1121, 163] on button "Close" at bounding box center [1090, 165] width 171 height 33
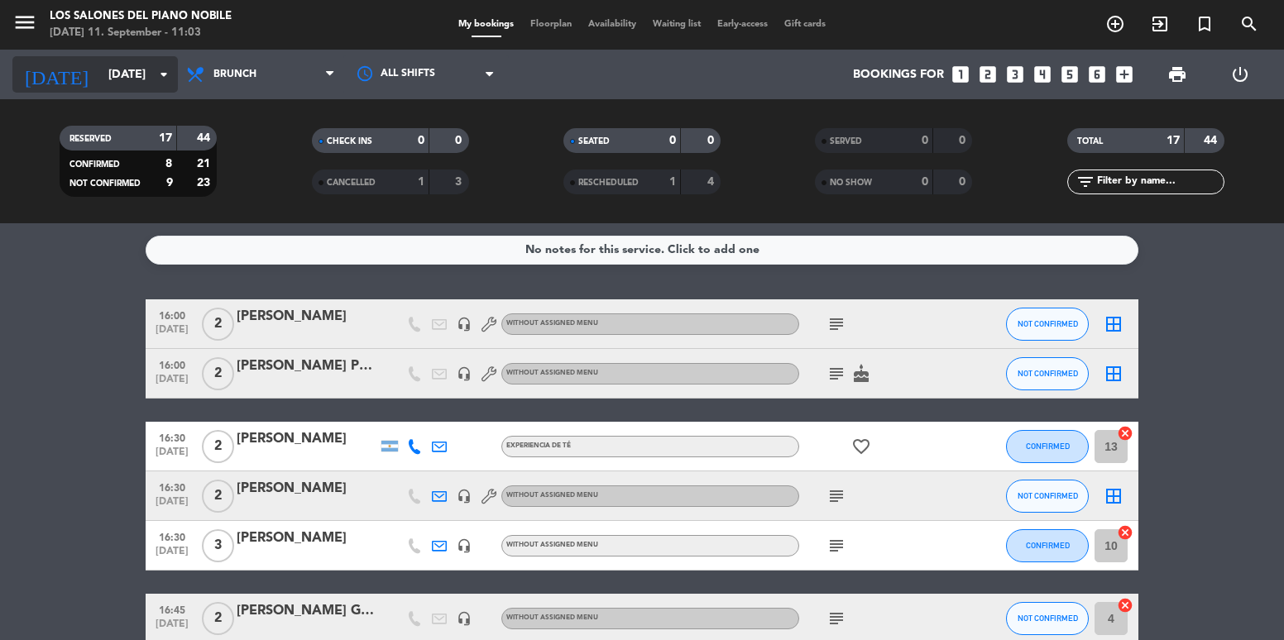
click at [100, 74] on input "[DATE]" at bounding box center [178, 75] width 157 height 31
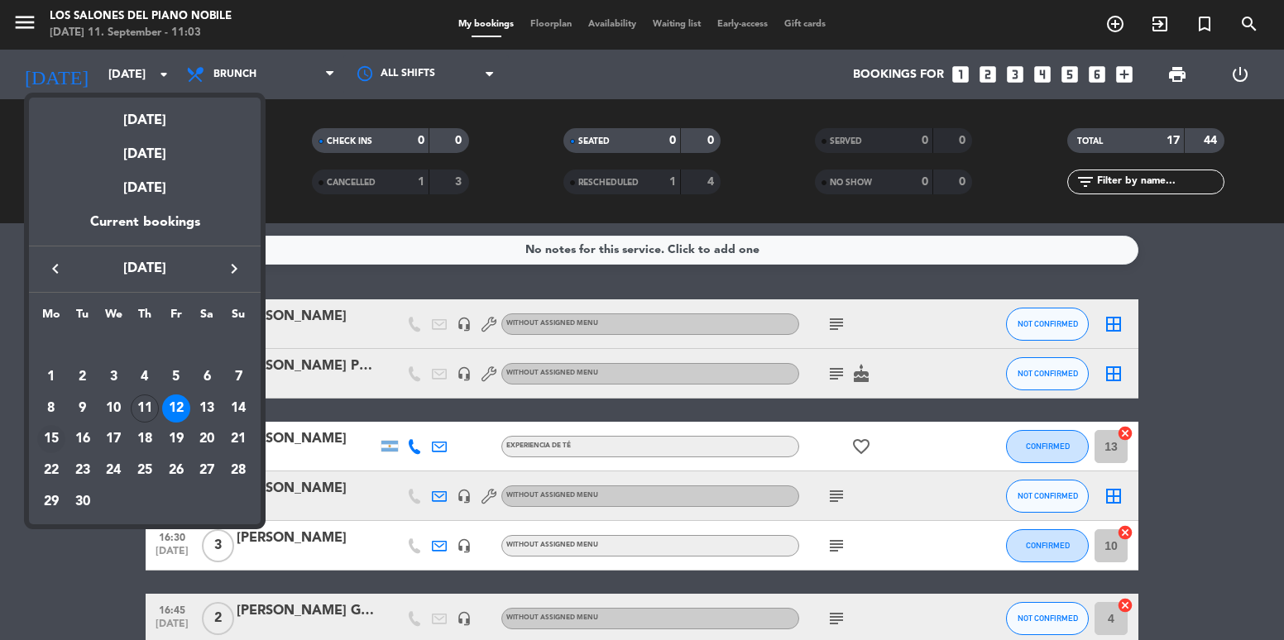
click at [53, 430] on div "15" at bounding box center [51, 439] width 28 height 28
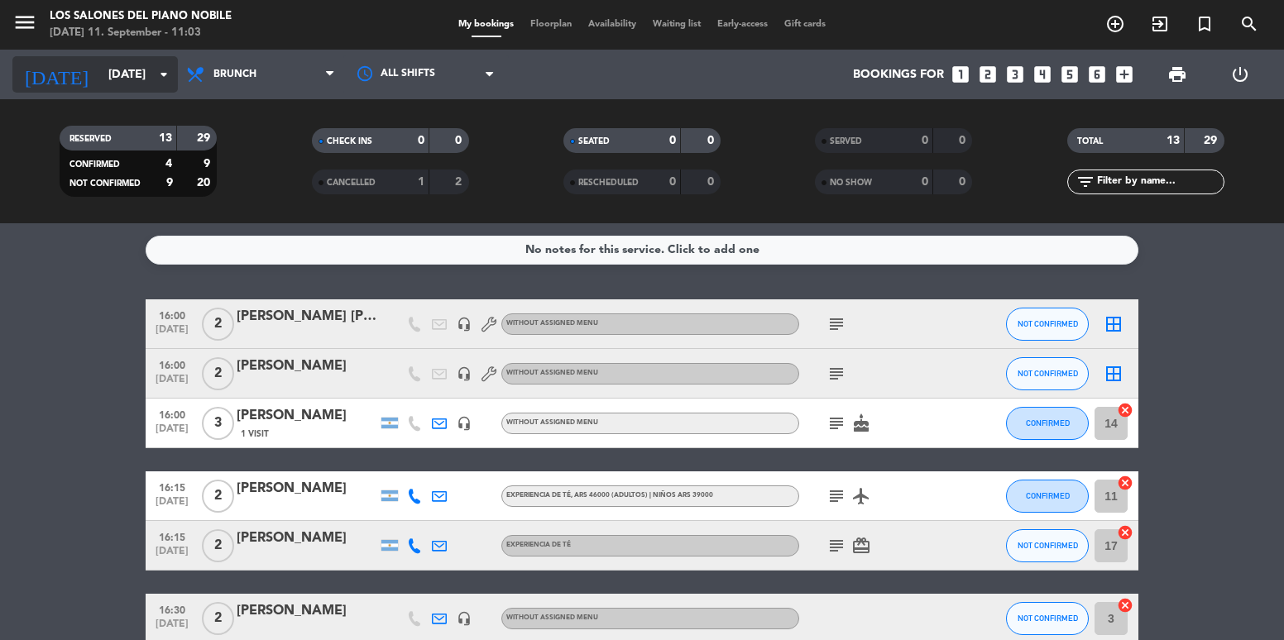
click at [114, 72] on input "[DATE]" at bounding box center [178, 75] width 157 height 31
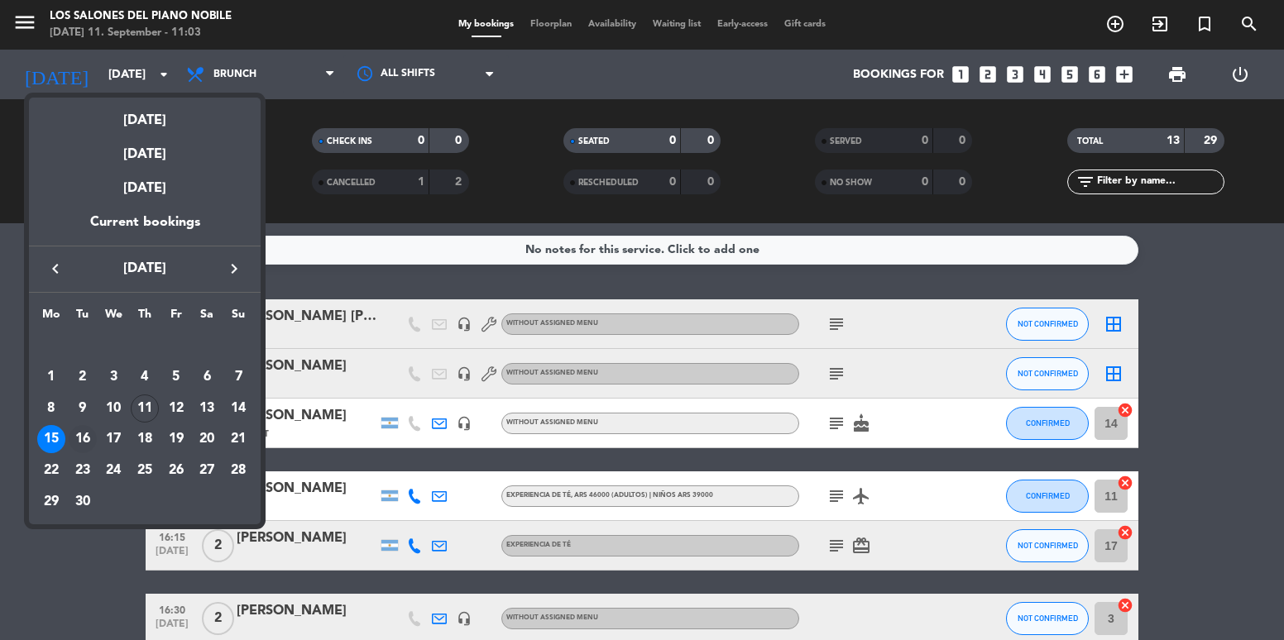
click at [91, 439] on div "16" at bounding box center [83, 439] width 28 height 28
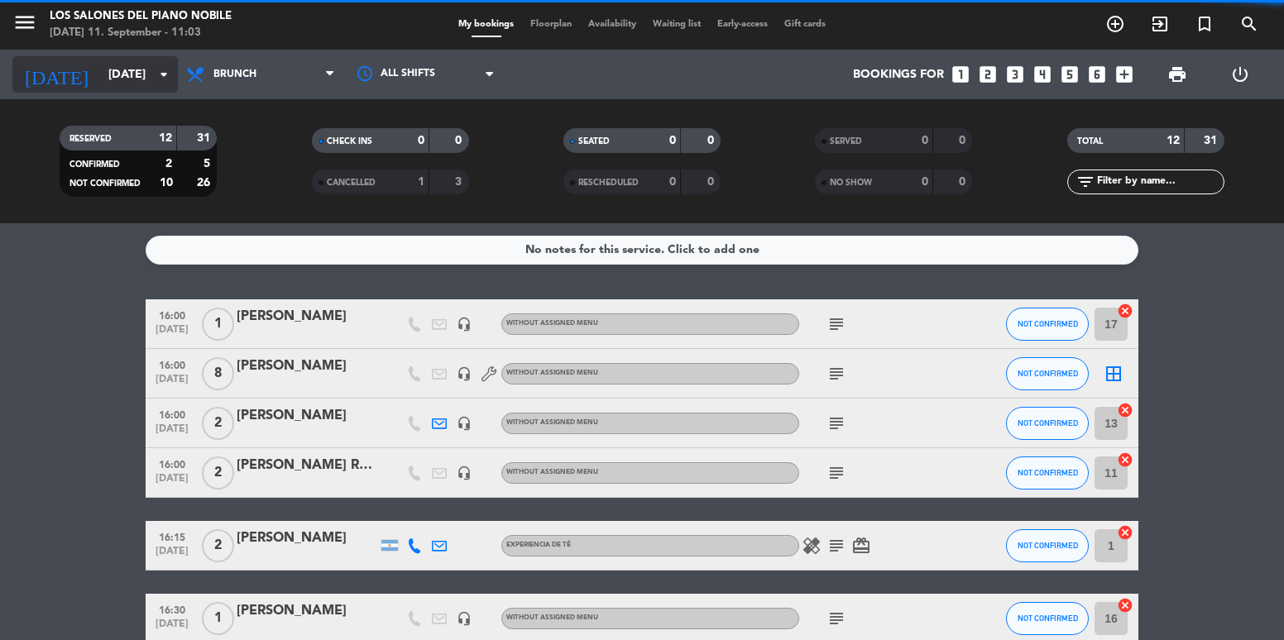
click at [106, 87] on input "[DATE]" at bounding box center [178, 75] width 157 height 31
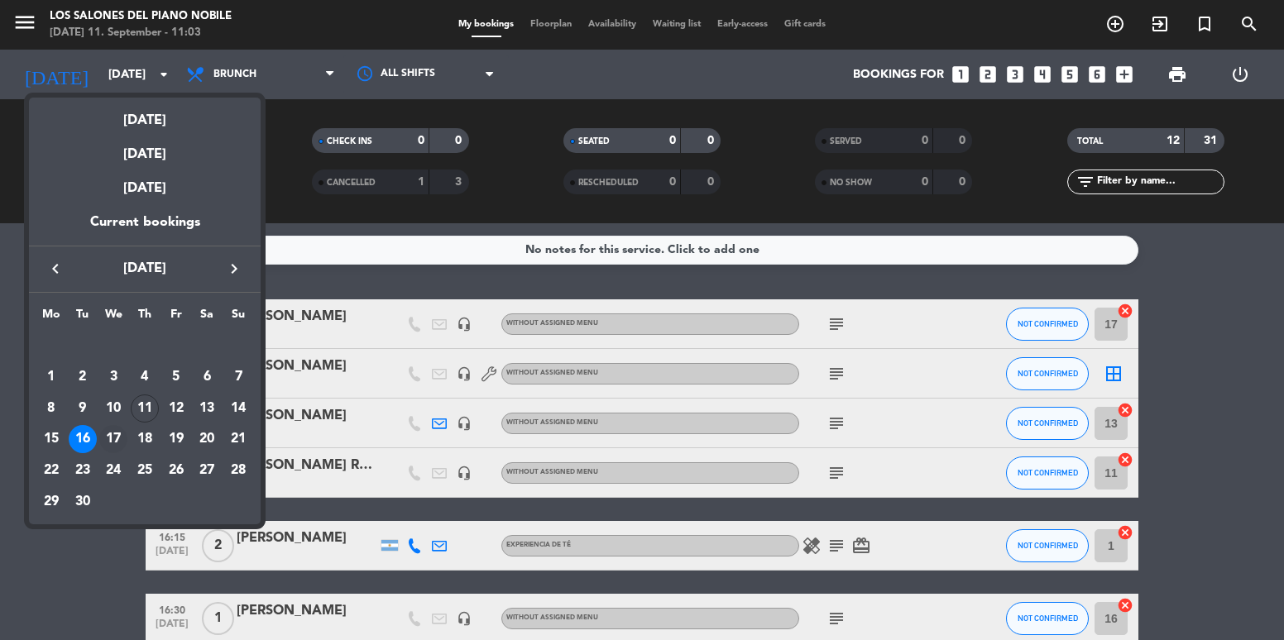
click at [108, 438] on div "17" at bounding box center [113, 439] width 28 height 28
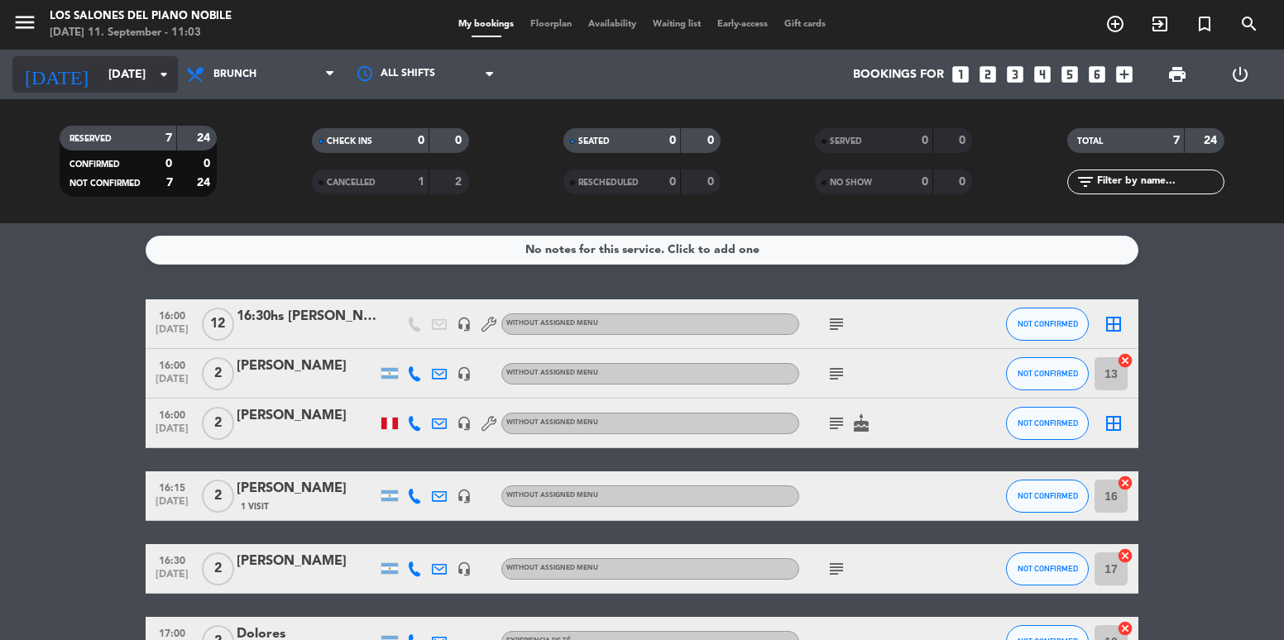
click at [100, 76] on input "[DATE]" at bounding box center [178, 75] width 157 height 31
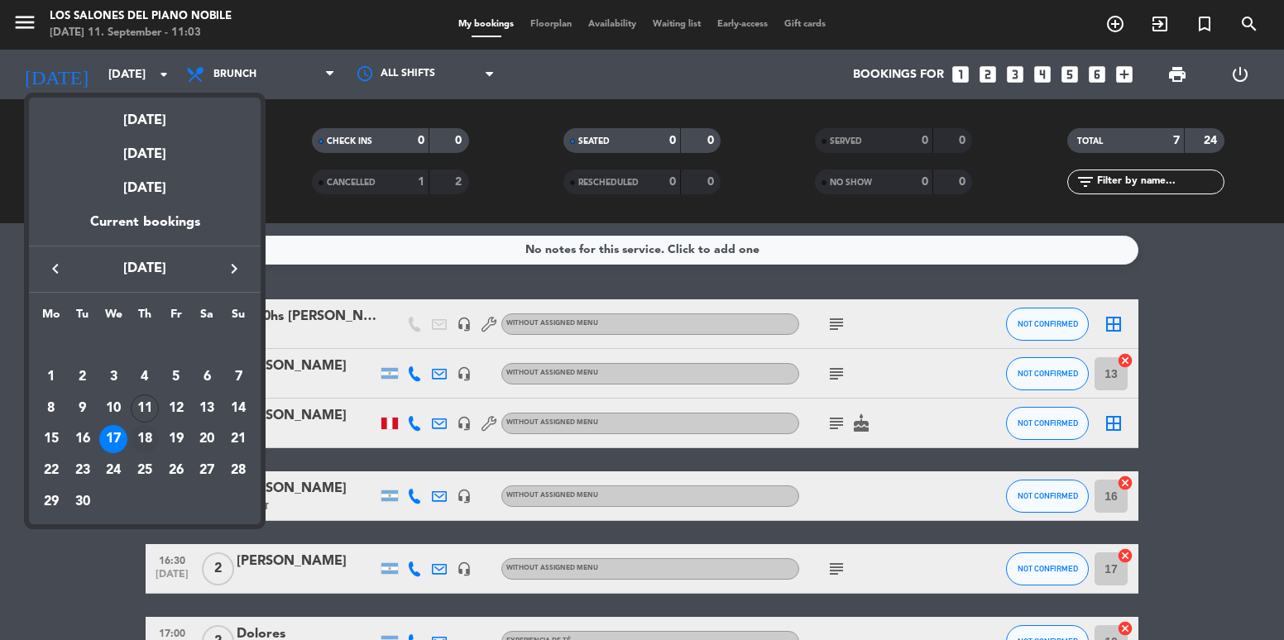
click at [134, 439] on div "18" at bounding box center [145, 439] width 28 height 28
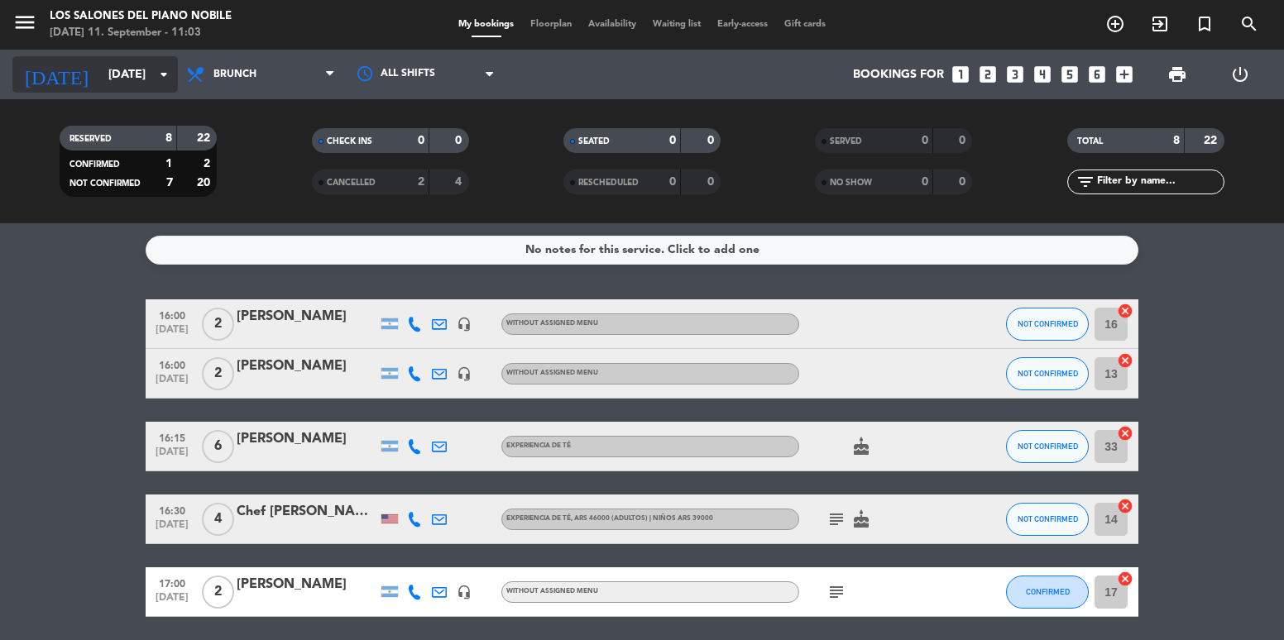
click at [100, 81] on input "[DATE]" at bounding box center [178, 75] width 157 height 31
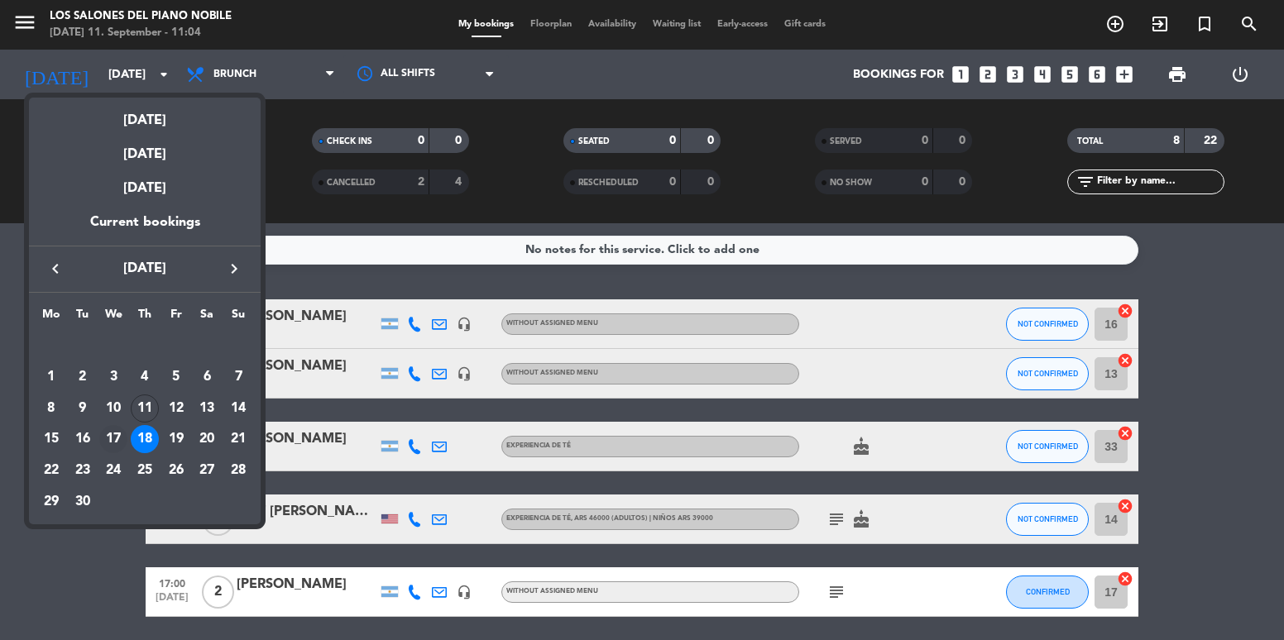
click at [121, 441] on div "17" at bounding box center [113, 439] width 28 height 28
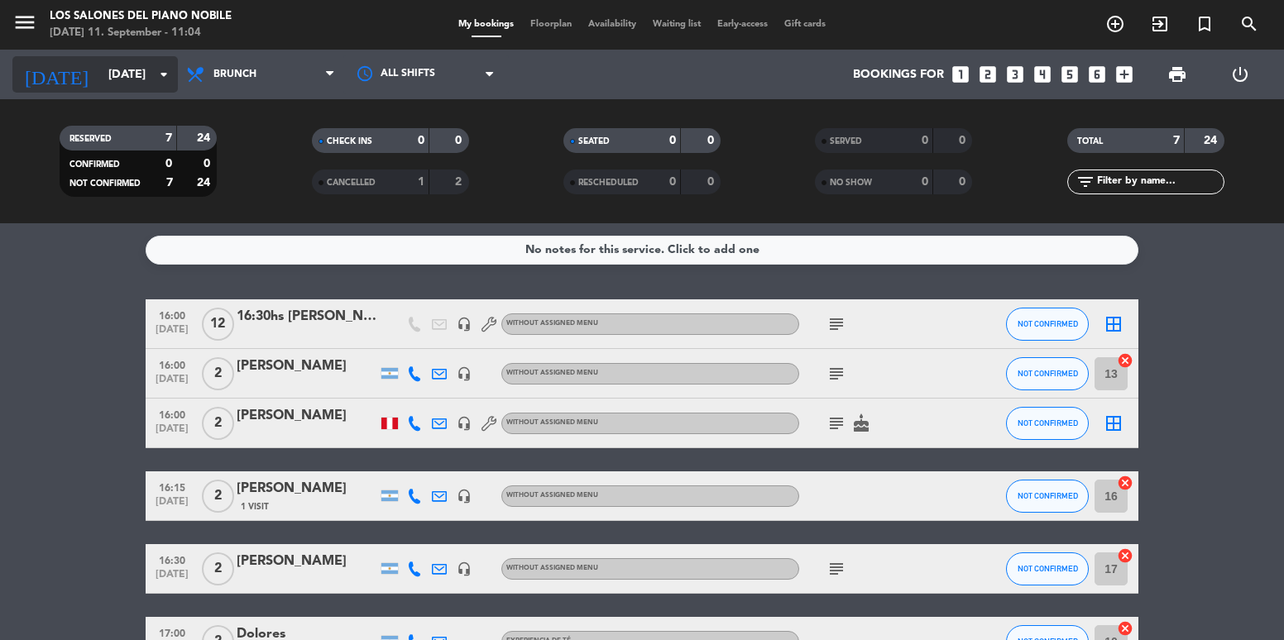
click at [103, 70] on input "[DATE]" at bounding box center [178, 75] width 157 height 31
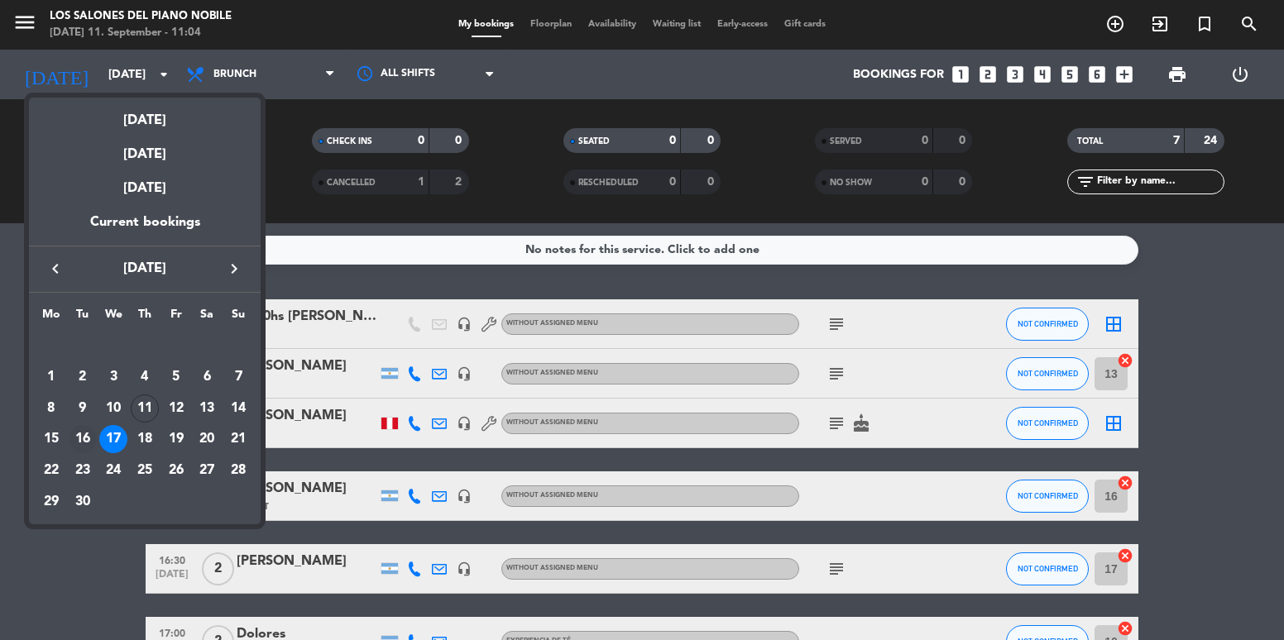
click at [89, 434] on div "16" at bounding box center [83, 439] width 28 height 28
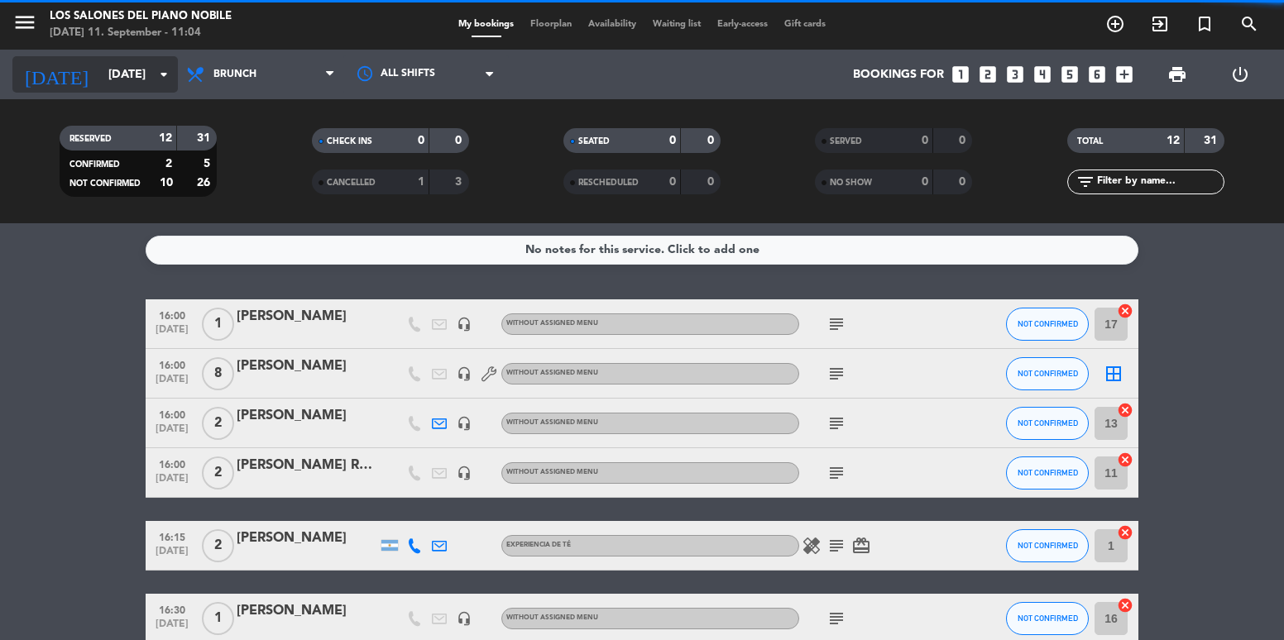
click at [133, 74] on input "[DATE]" at bounding box center [178, 75] width 157 height 31
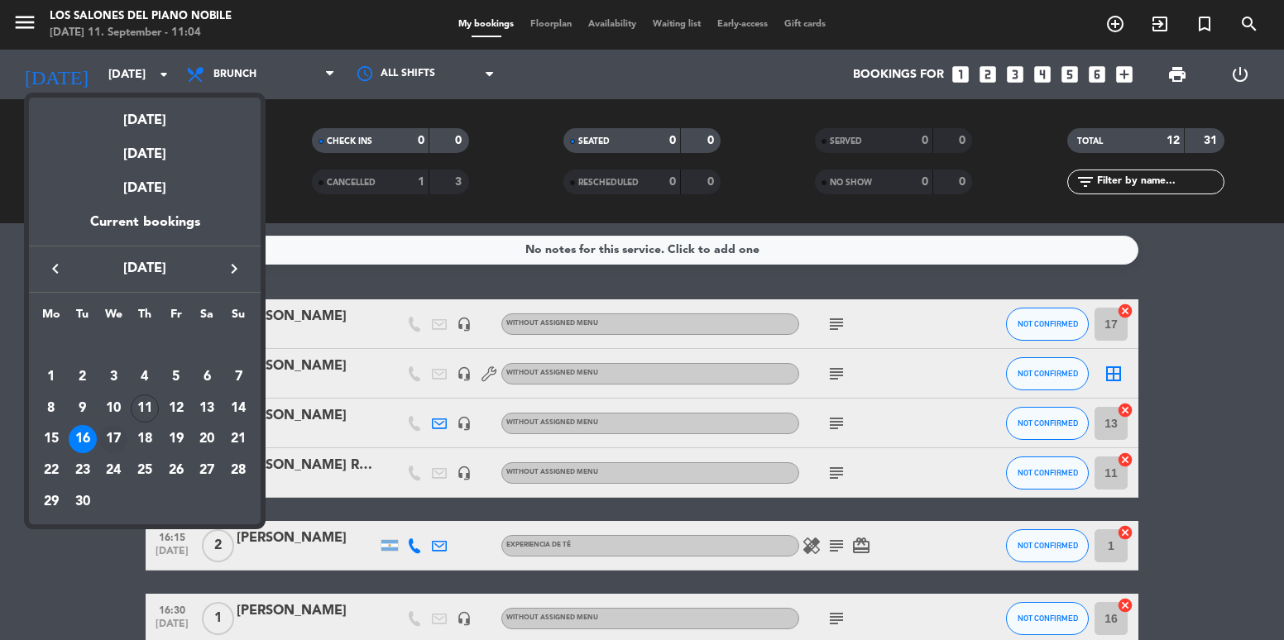
click at [113, 440] on div "17" at bounding box center [113, 439] width 28 height 28
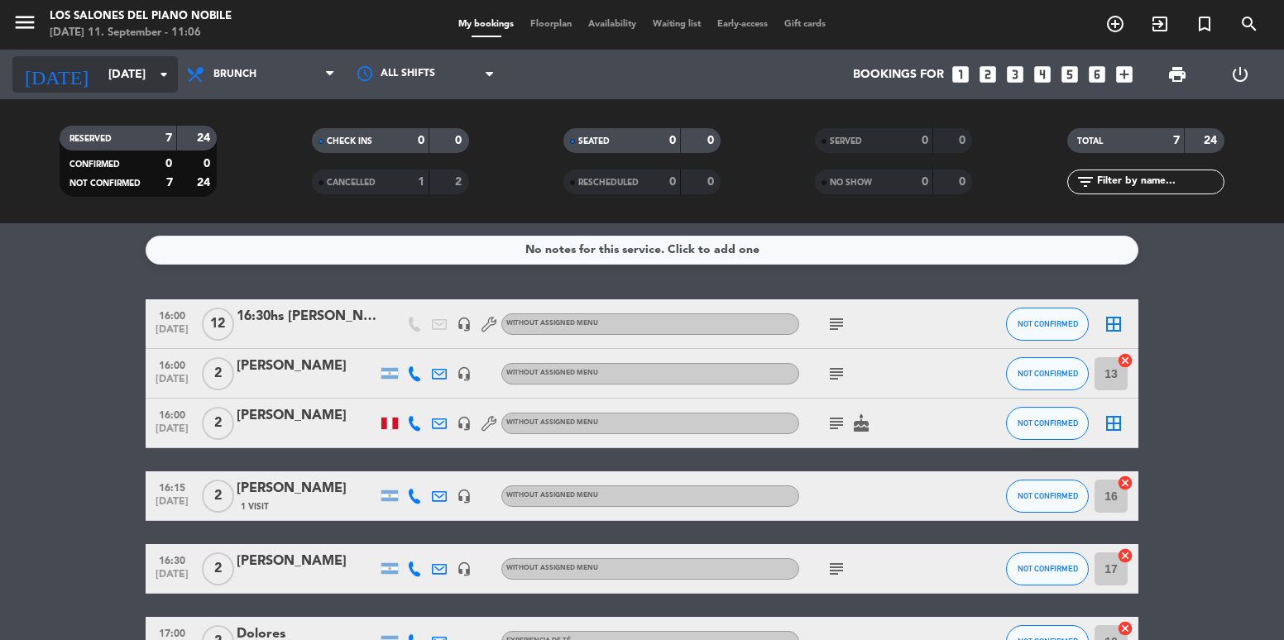
click at [132, 77] on input "[DATE]" at bounding box center [178, 75] width 157 height 31
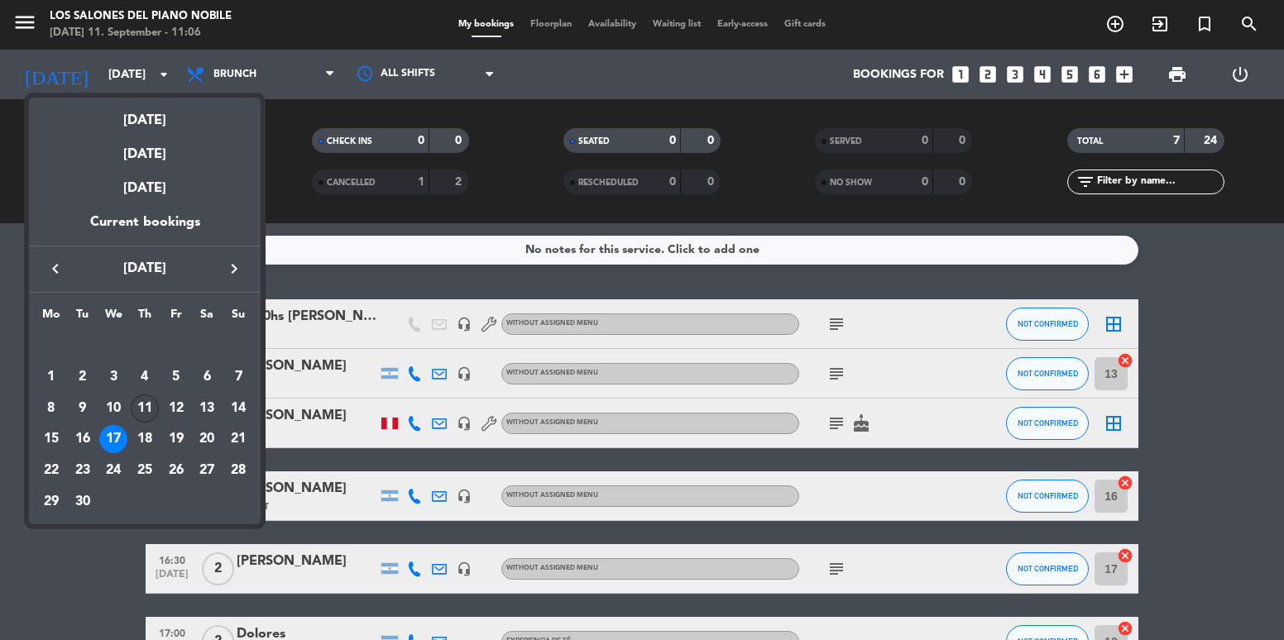
click at [150, 406] on div "11" at bounding box center [145, 409] width 28 height 28
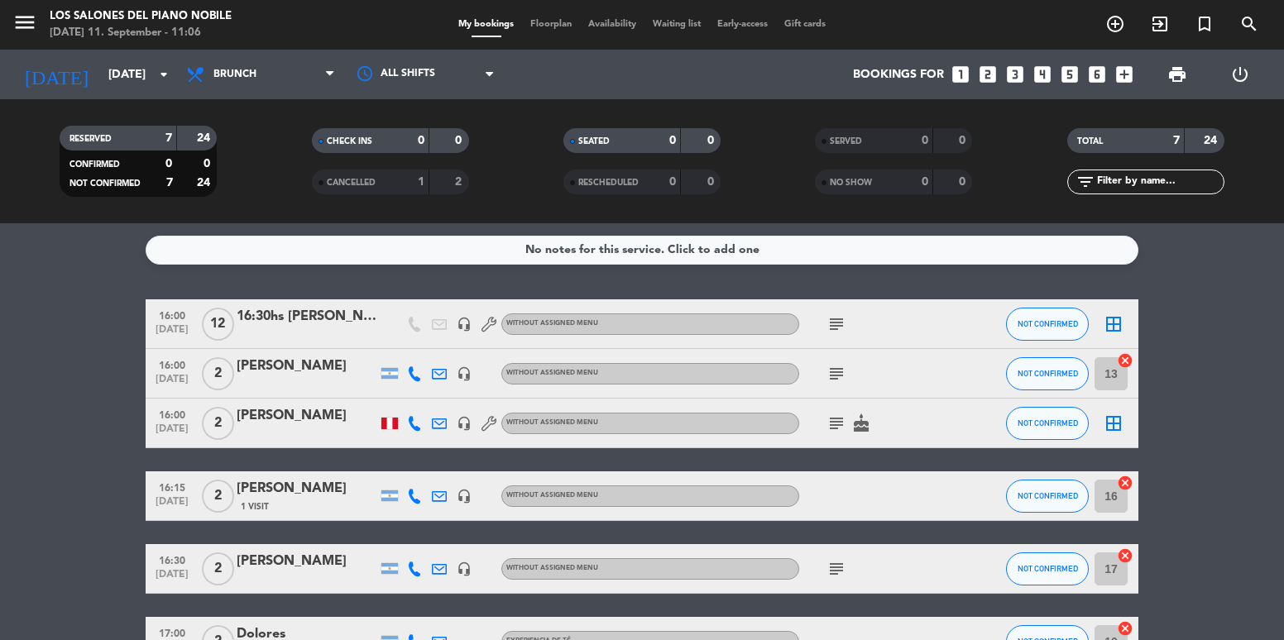
type input "[DATE]"
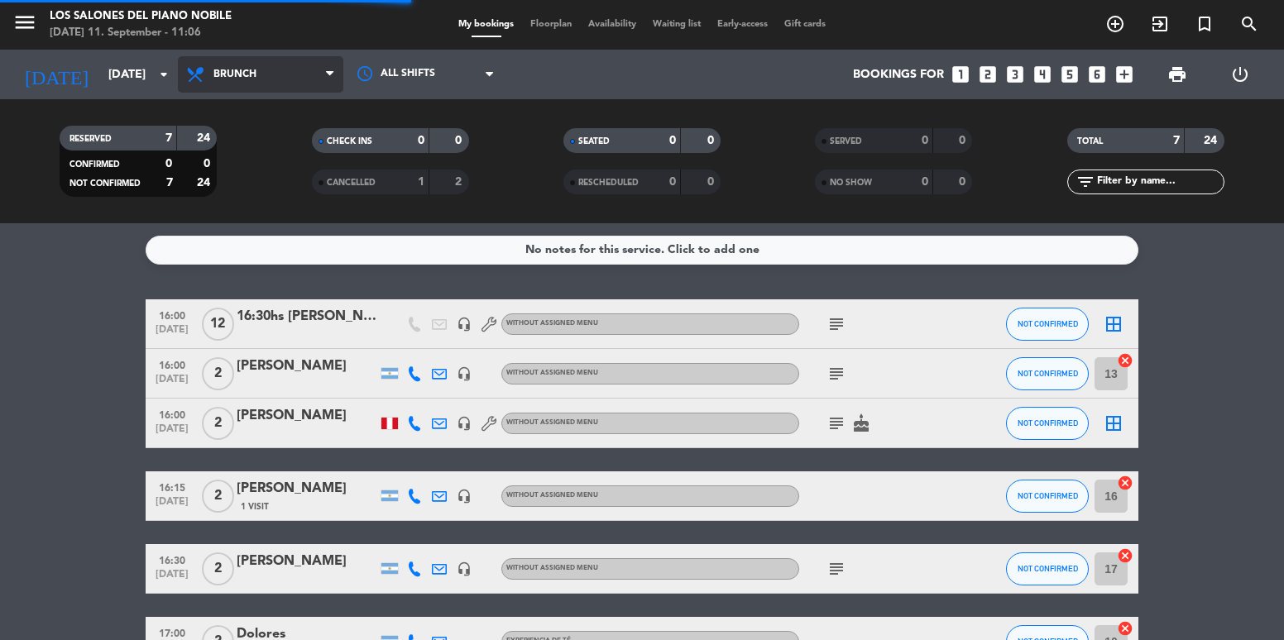
click at [274, 70] on span "Brunch" at bounding box center [260, 74] width 165 height 36
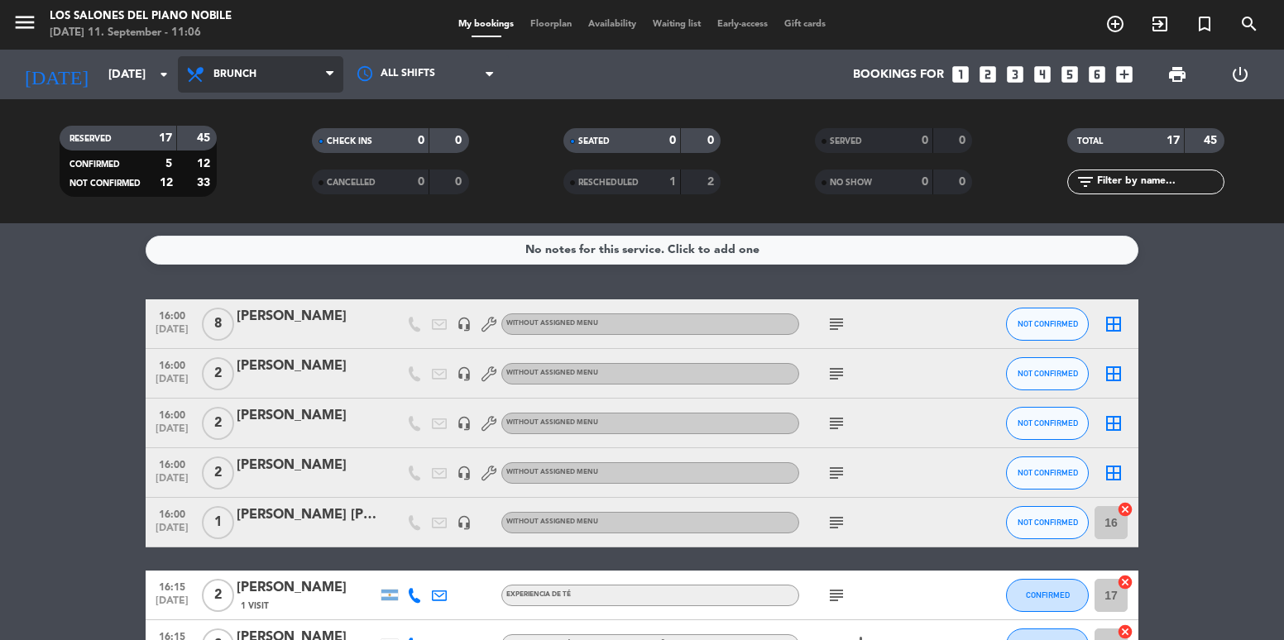
click at [269, 64] on span "Brunch" at bounding box center [260, 74] width 165 height 36
click at [289, 257] on ng-component "menu Los Salones del Piano [PERSON_NAME] [DATE] 11. September - 11:06 My bookin…" at bounding box center [642, 320] width 1284 height 640
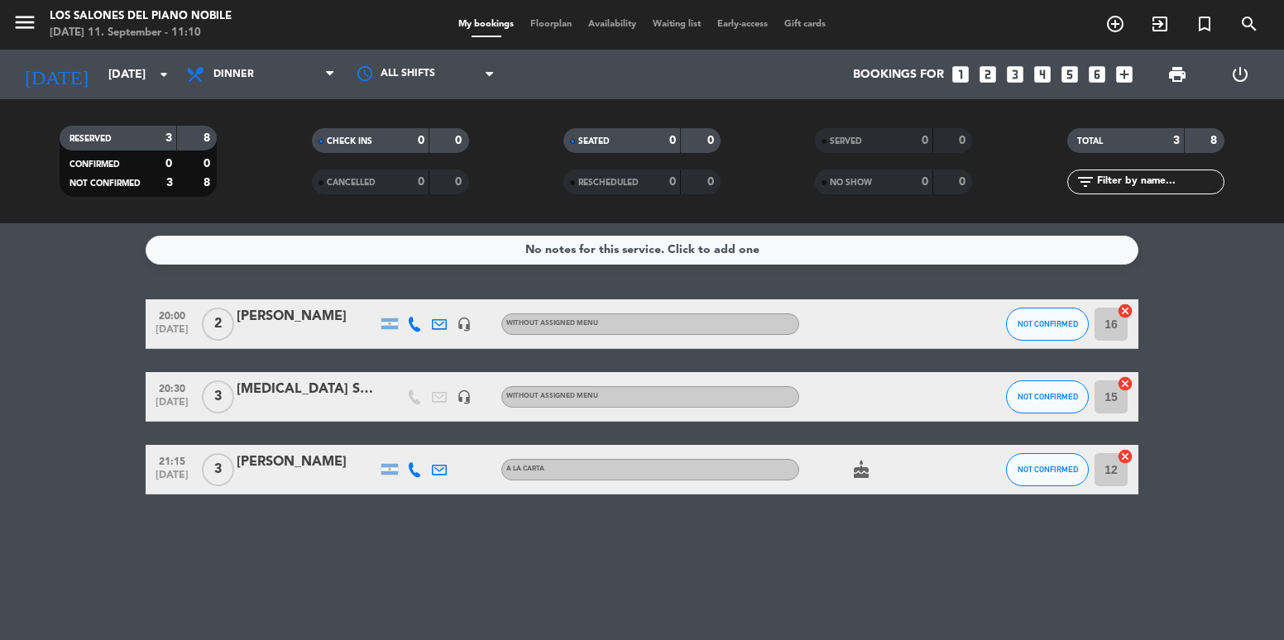
click at [1019, 73] on icon "looks_3" at bounding box center [1016, 75] width 22 height 22
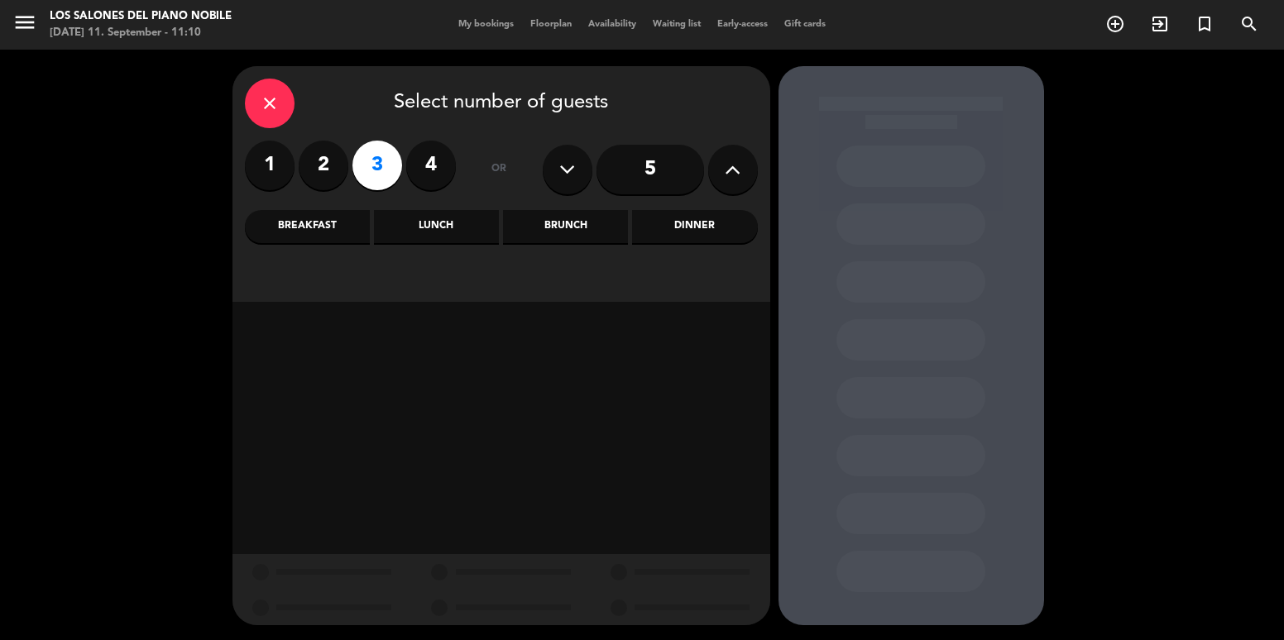
click at [333, 158] on label "2" at bounding box center [324, 166] width 50 height 50
click at [688, 233] on div "Dinner" at bounding box center [694, 226] width 125 height 33
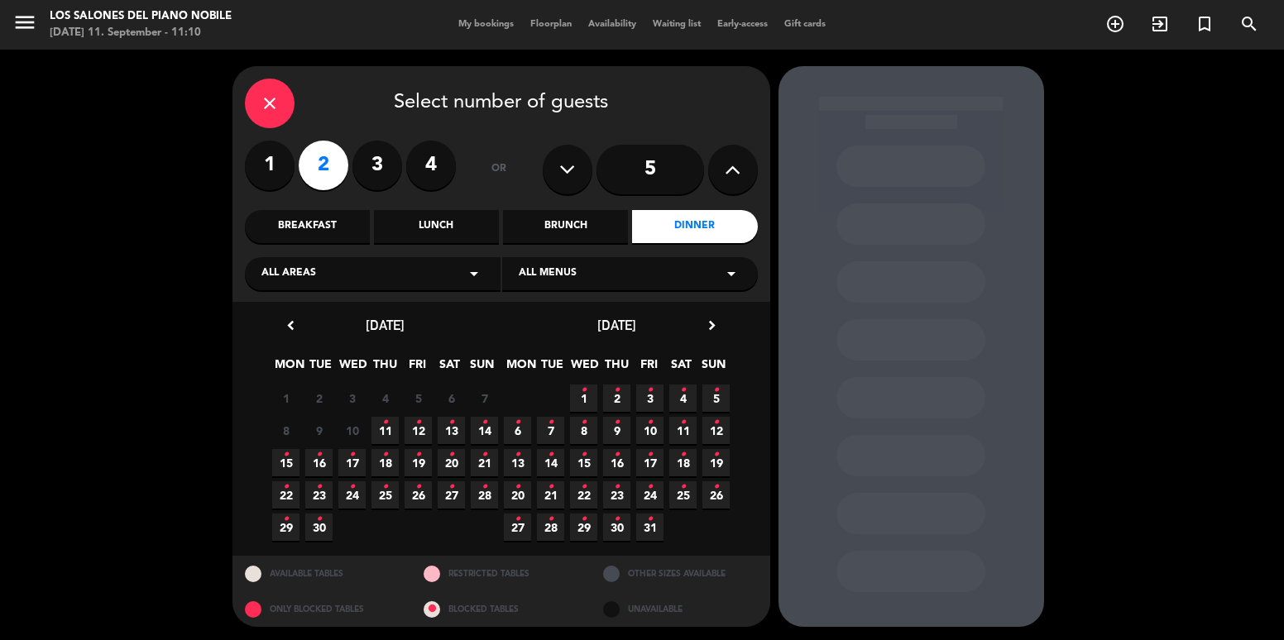
click at [420, 420] on icon "•" at bounding box center [418, 423] width 6 height 26
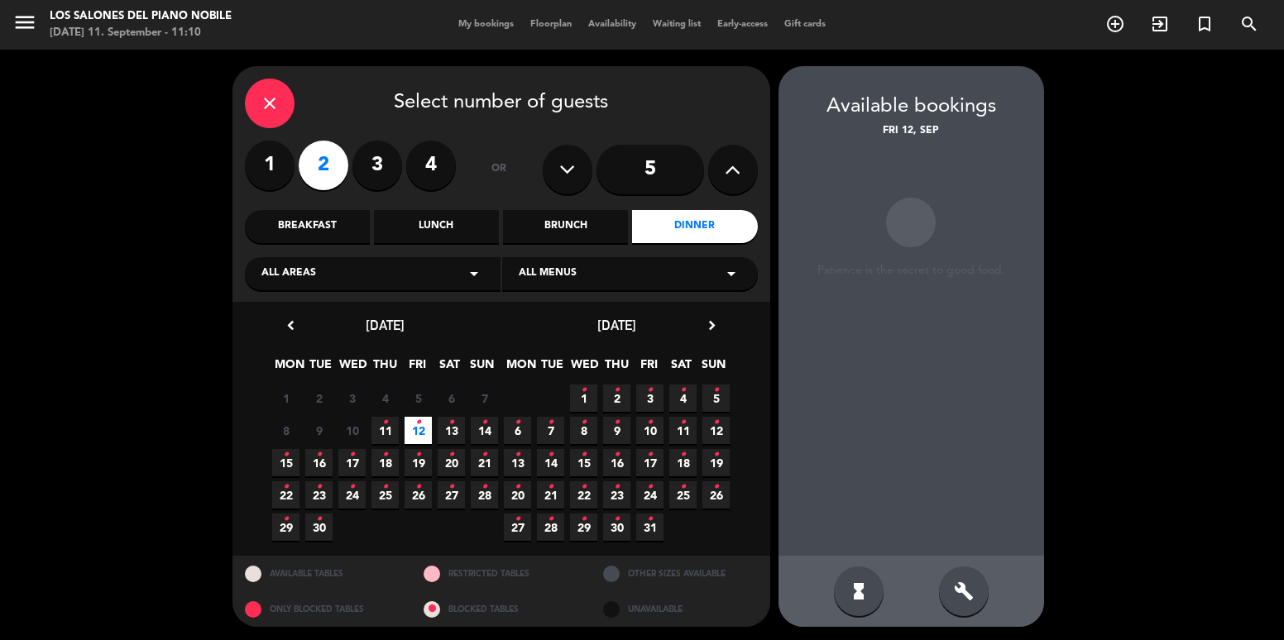
scroll to position [2, 0]
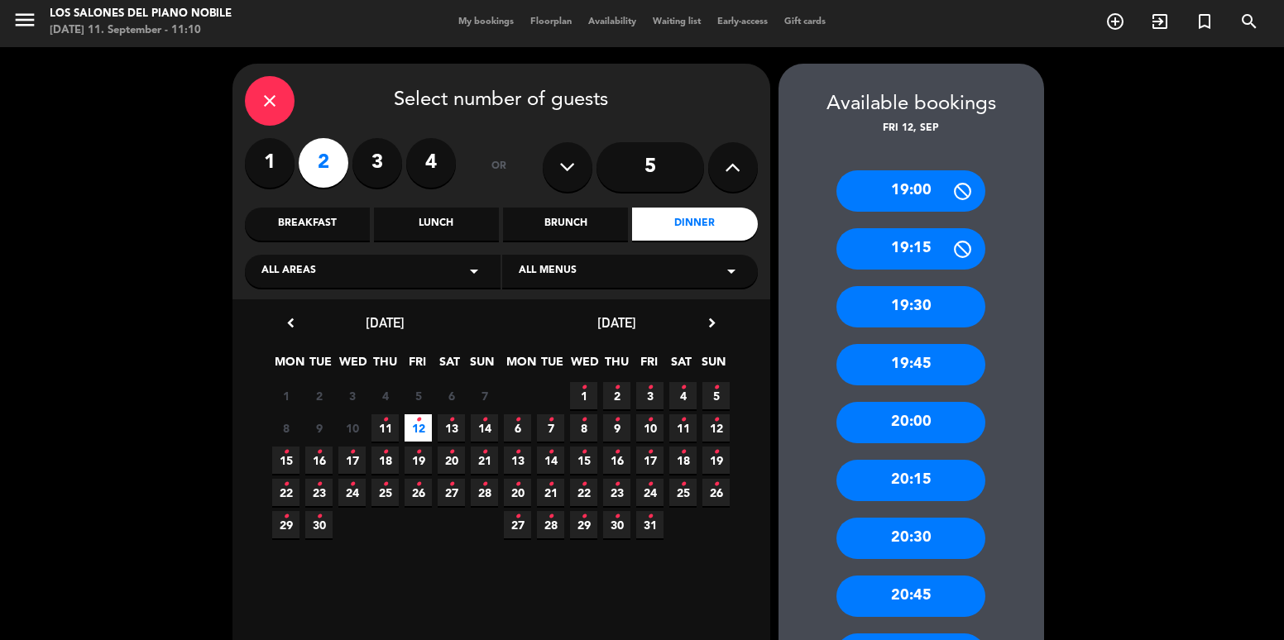
click at [917, 306] on div "19:30" at bounding box center [911, 306] width 149 height 41
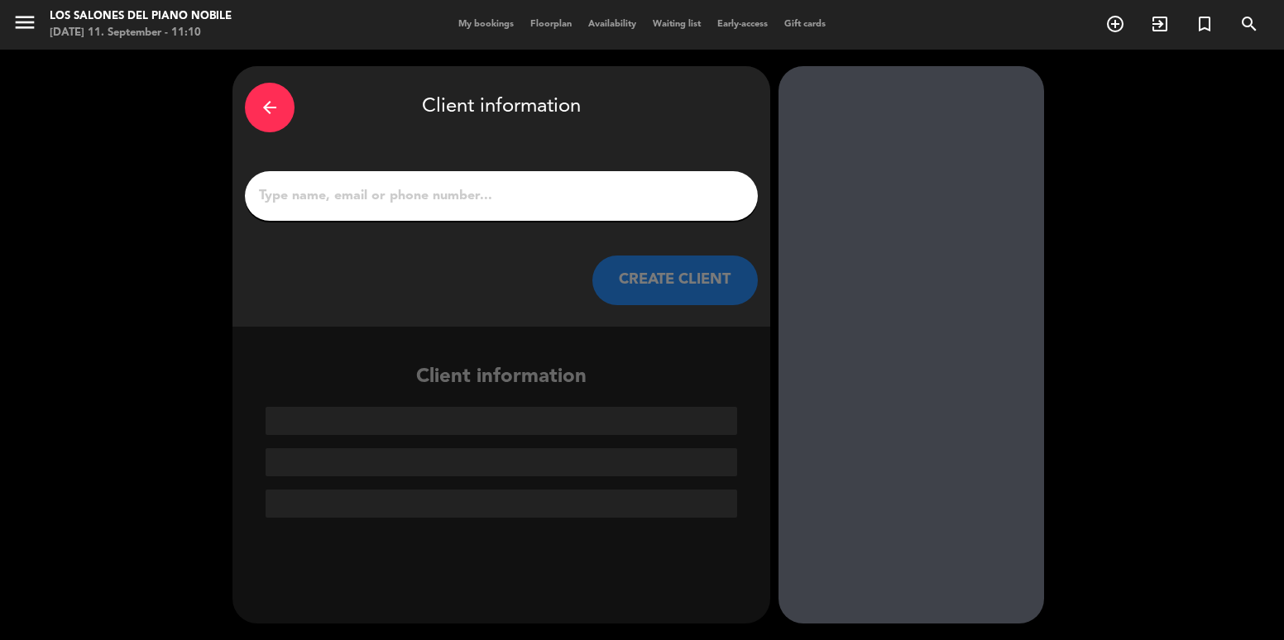
click at [444, 197] on input "1" at bounding box center [501, 196] width 488 height 23
paste input "[PERSON_NAME]"
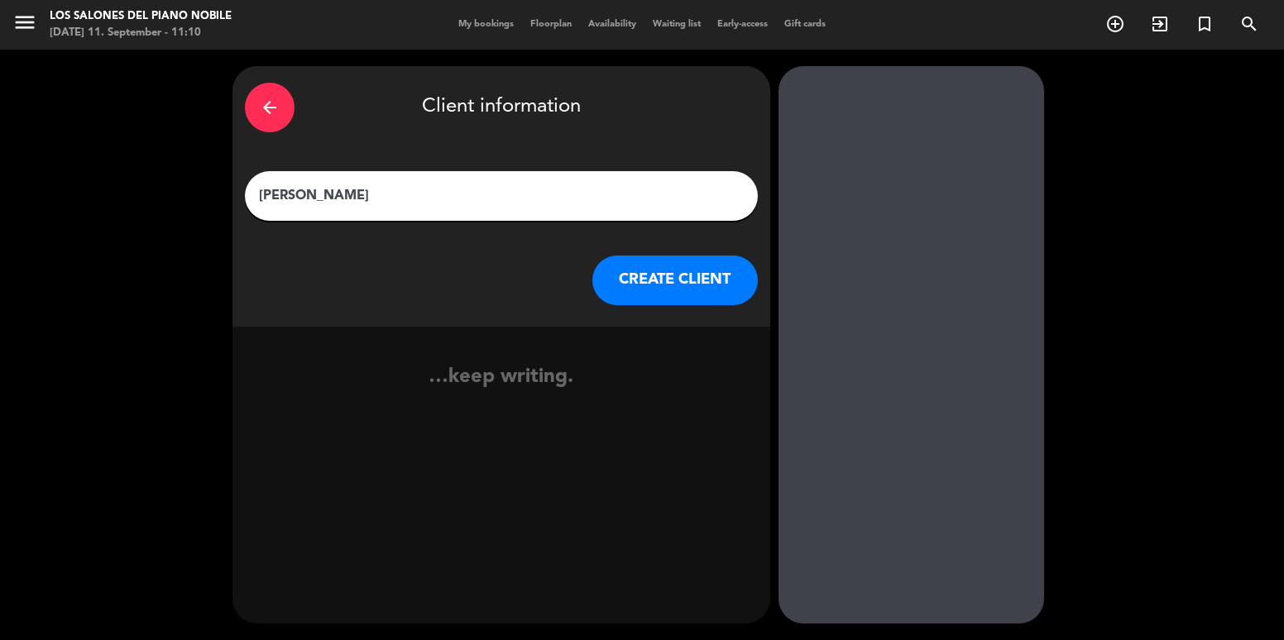
type input "[PERSON_NAME]"
click at [673, 283] on button "CREATE CLIENT" at bounding box center [674, 281] width 165 height 50
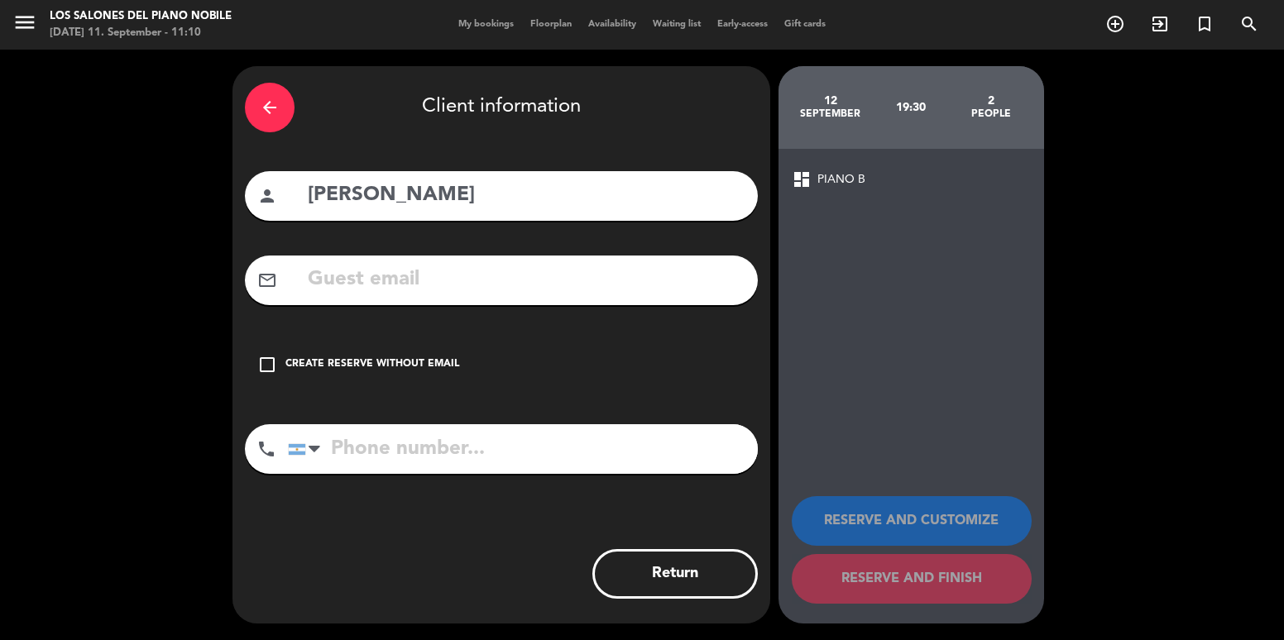
click at [361, 364] on div "Create reserve without email" at bounding box center [372, 365] width 174 height 17
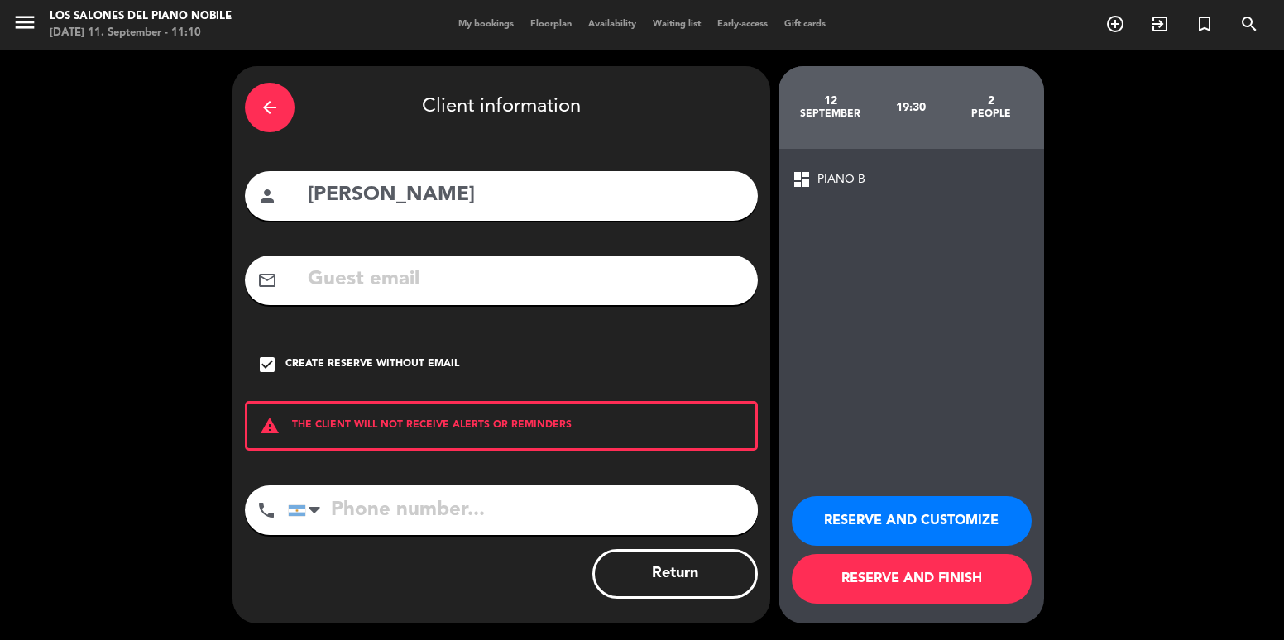
click at [888, 511] on button "RESERVE AND CUSTOMIZE" at bounding box center [912, 521] width 240 height 50
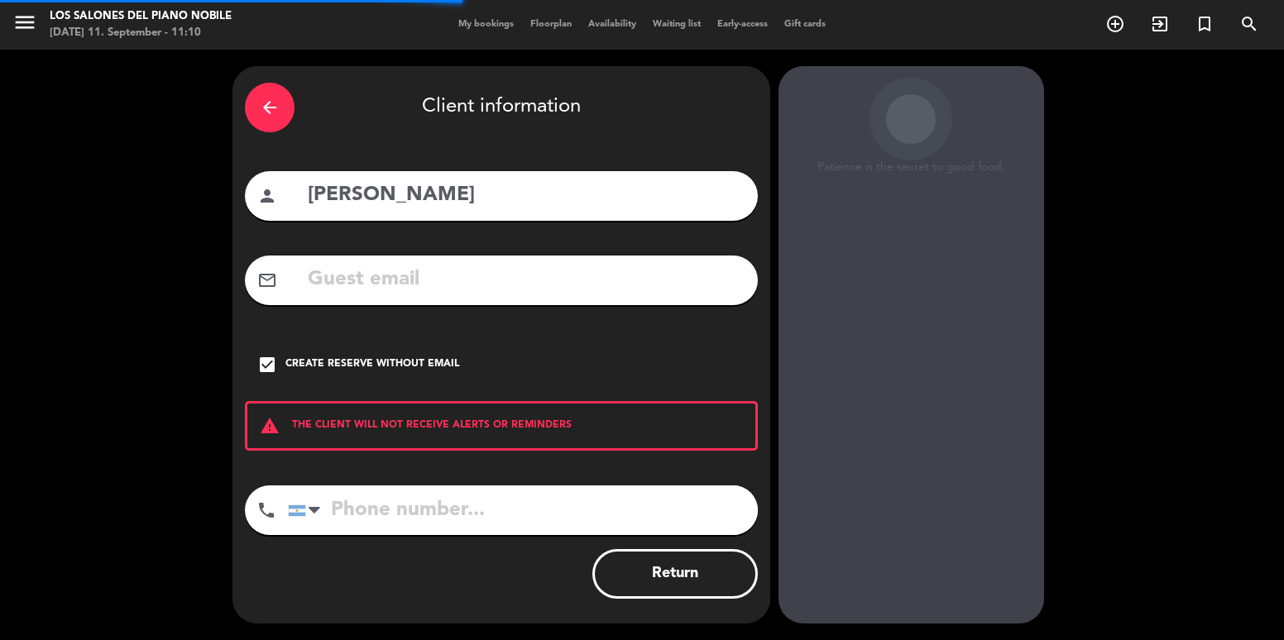
scroll to position [22, 0]
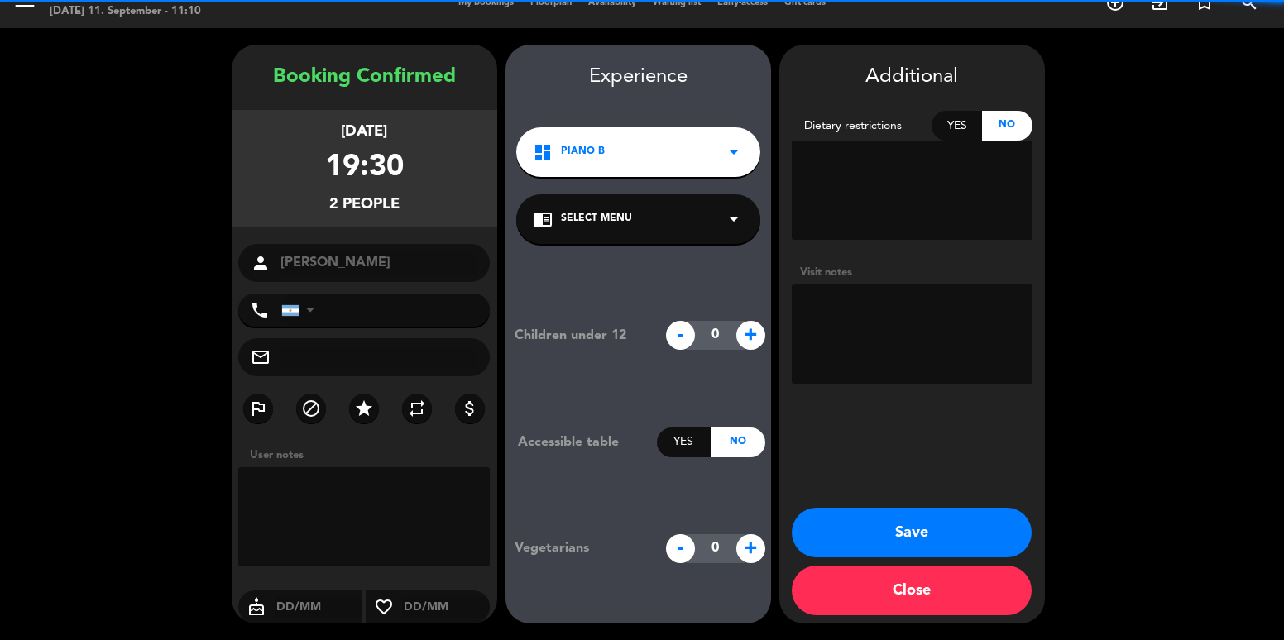
click at [868, 373] on textarea at bounding box center [912, 334] width 241 height 99
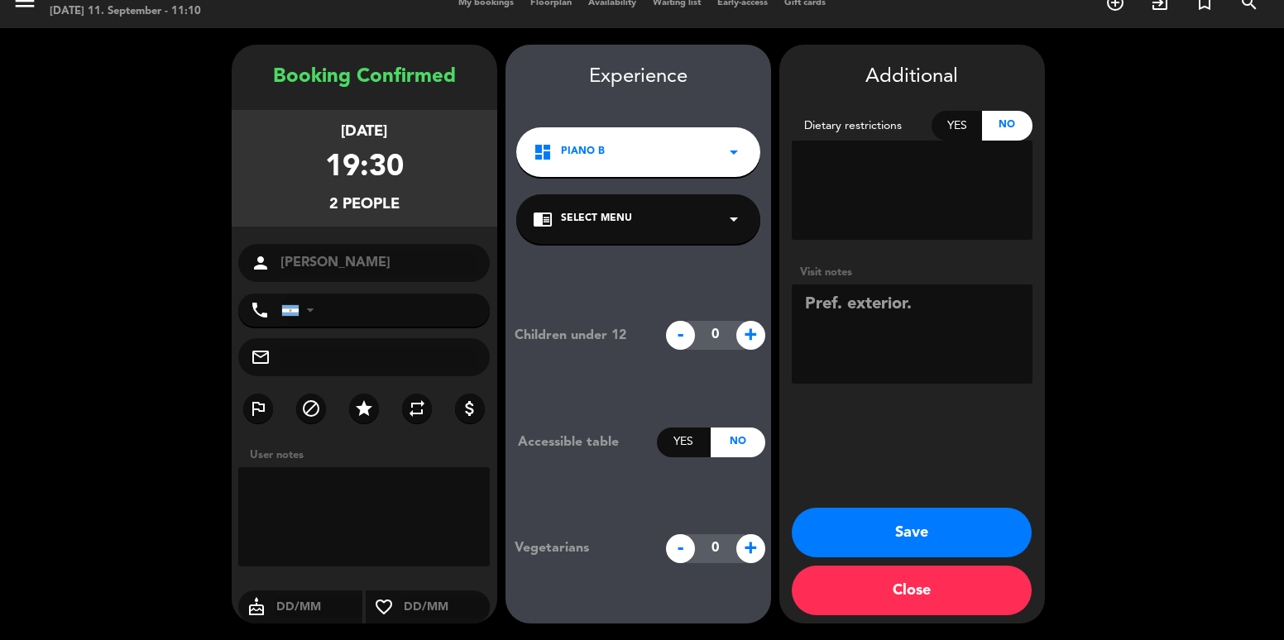
type textarea "Pref. exterior."
click at [851, 534] on button "Save" at bounding box center [912, 533] width 240 height 50
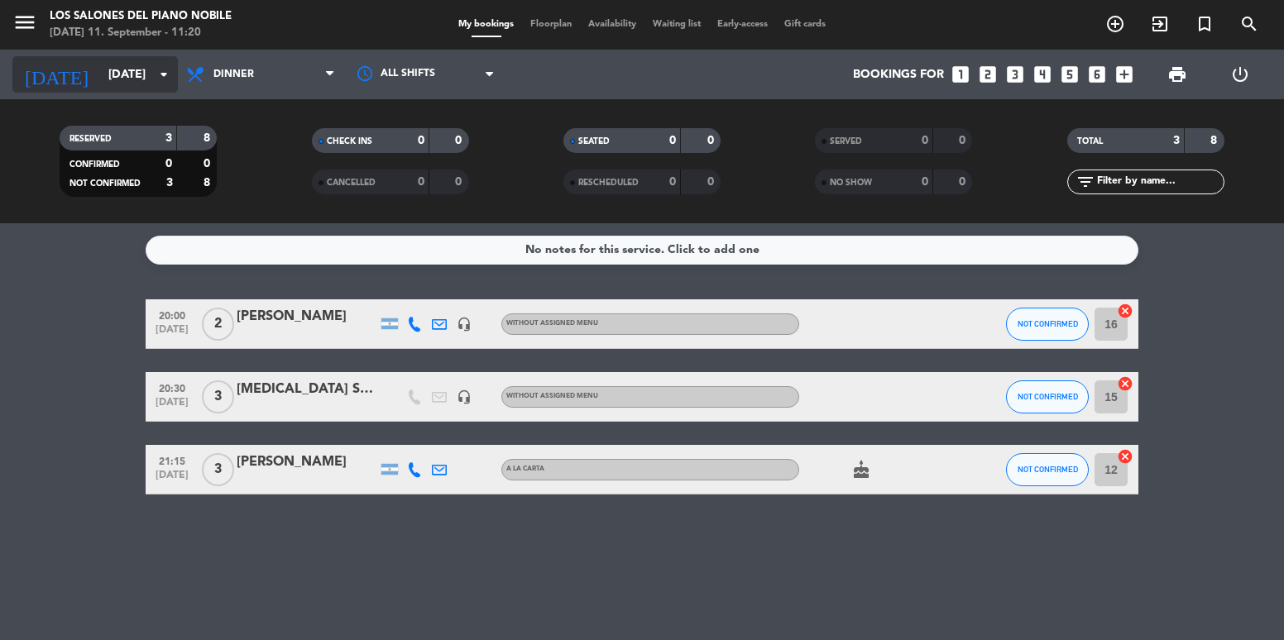
click at [100, 70] on input "[DATE]" at bounding box center [178, 75] width 157 height 31
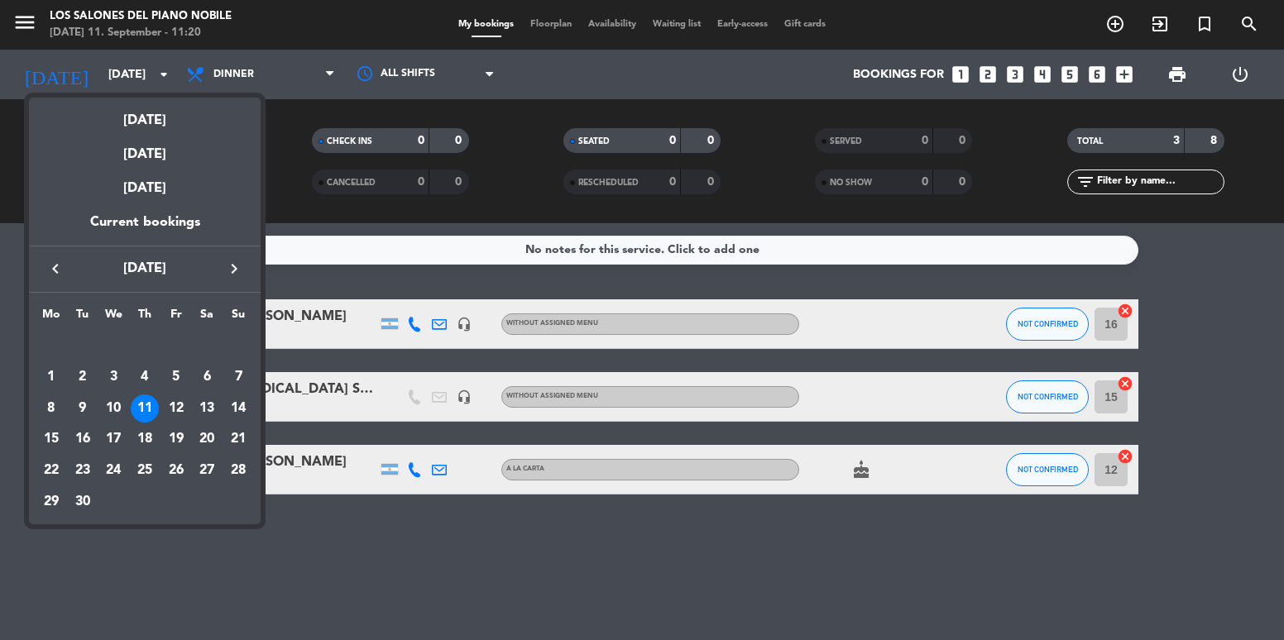
click at [234, 267] on icon "keyboard_arrow_right" at bounding box center [234, 269] width 20 height 20
click at [234, 273] on icon "keyboard_arrow_right" at bounding box center [234, 269] width 20 height 20
click at [151, 435] on div "20" at bounding box center [145, 439] width 28 height 28
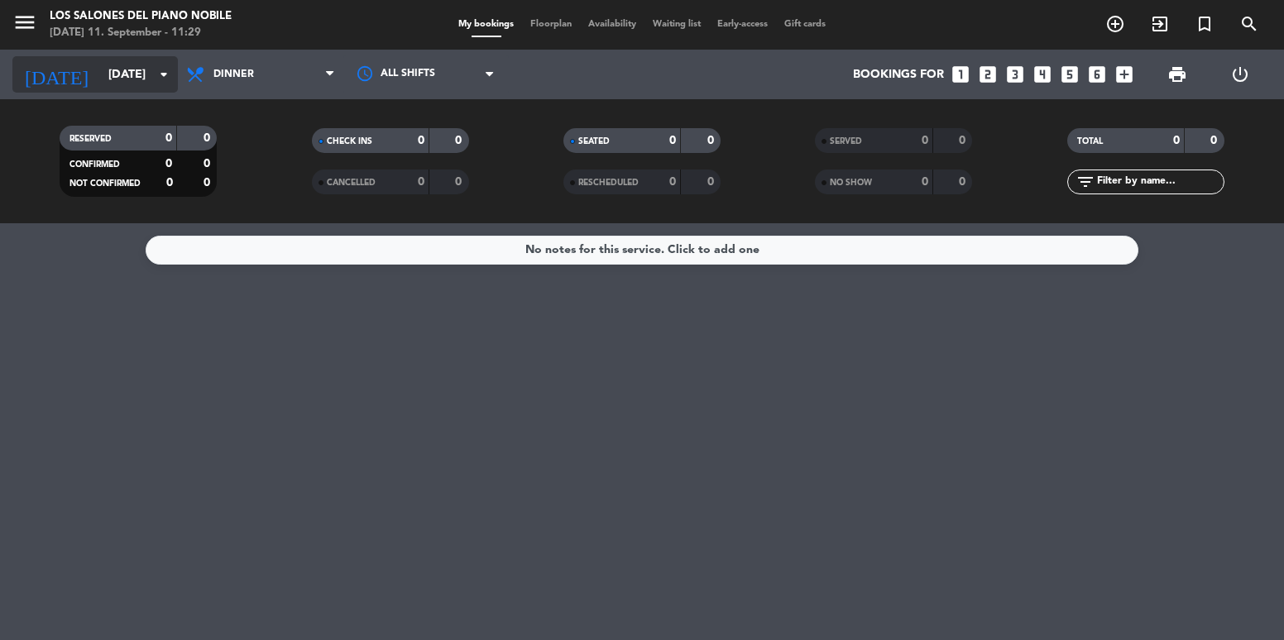
click at [100, 61] on input "[DATE]" at bounding box center [178, 75] width 157 height 31
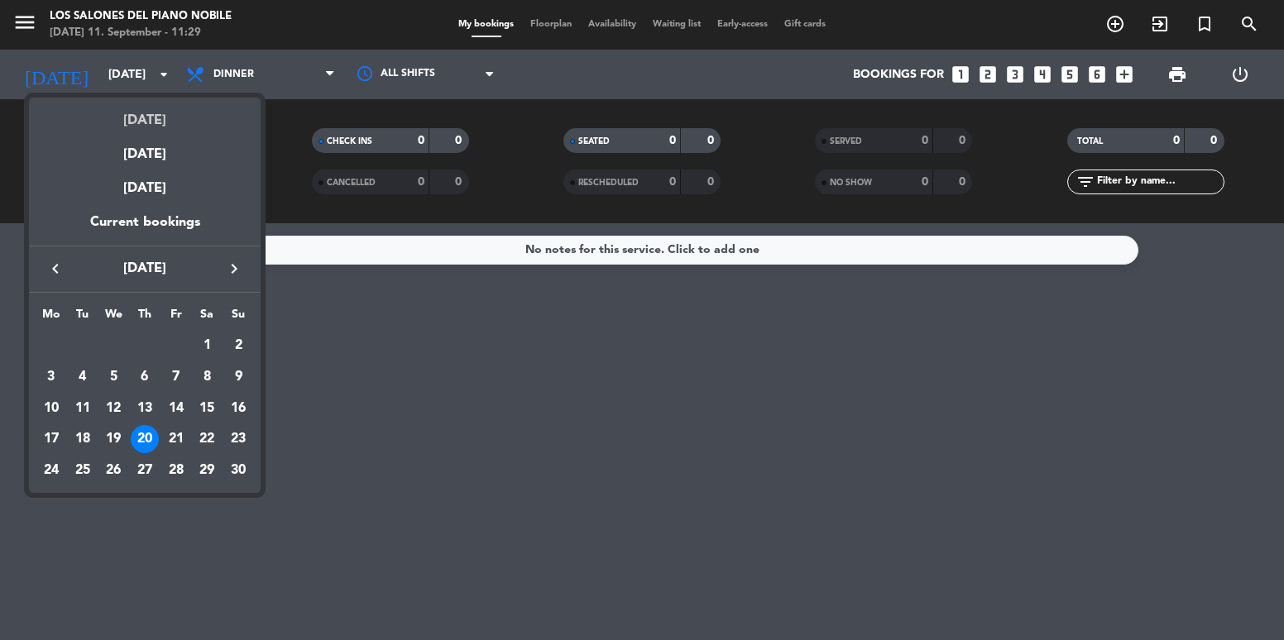
click at [137, 129] on div "[DATE]" at bounding box center [145, 115] width 232 height 34
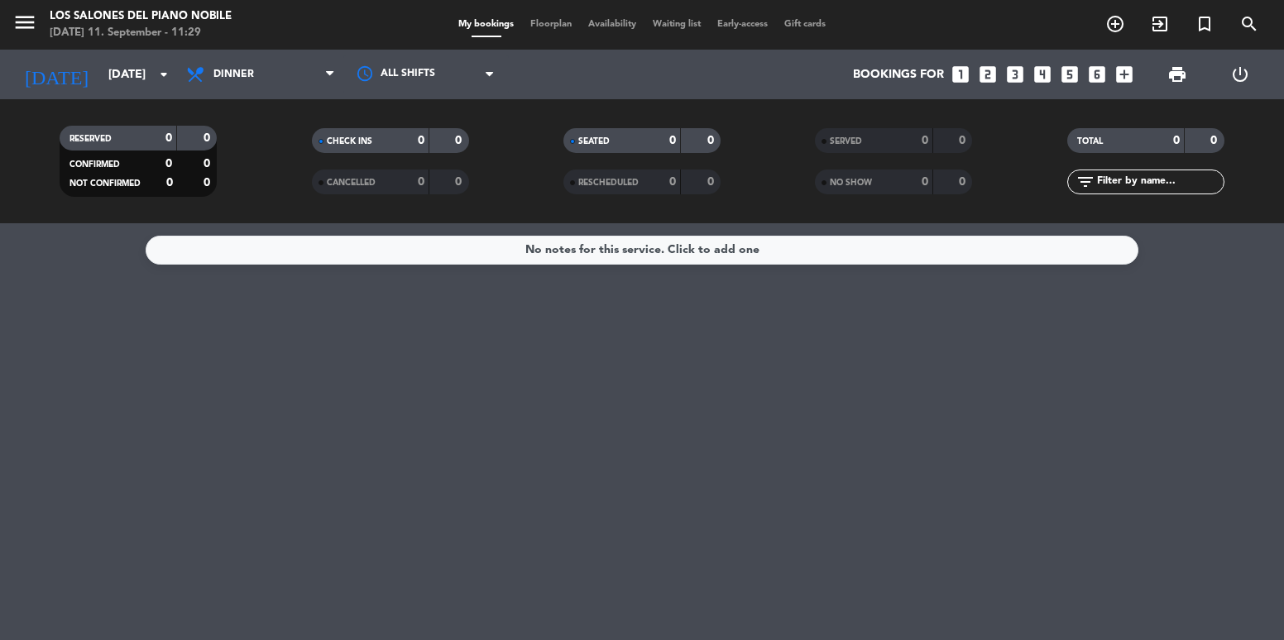
type input "[DATE]"
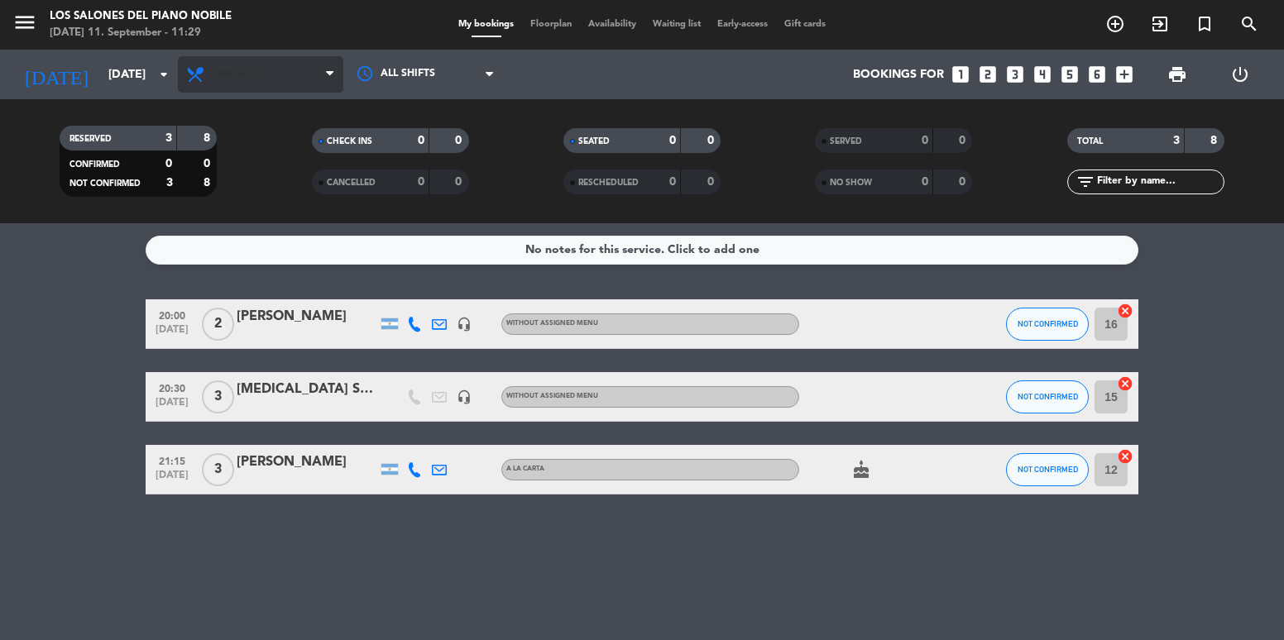
click at [228, 81] on span "Dinner" at bounding box center [260, 74] width 165 height 36
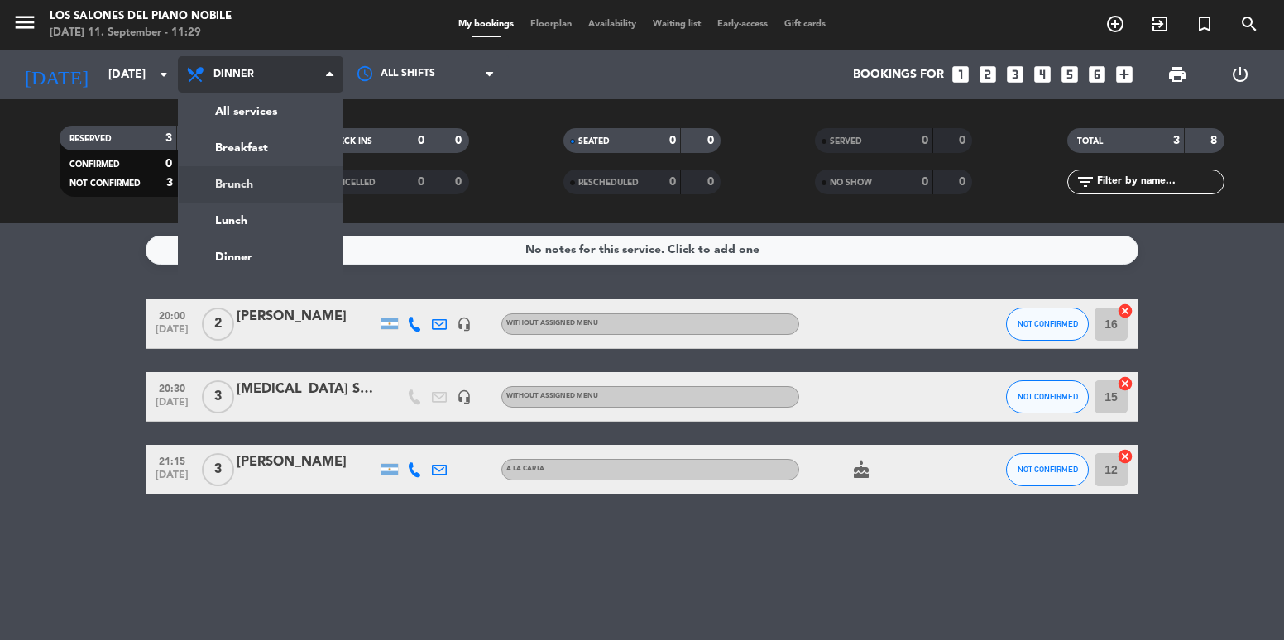
click at [265, 185] on div "menu Los Salones del Piano [PERSON_NAME] [DATE] 11. September - 11:29 My bookin…" at bounding box center [642, 111] width 1284 height 223
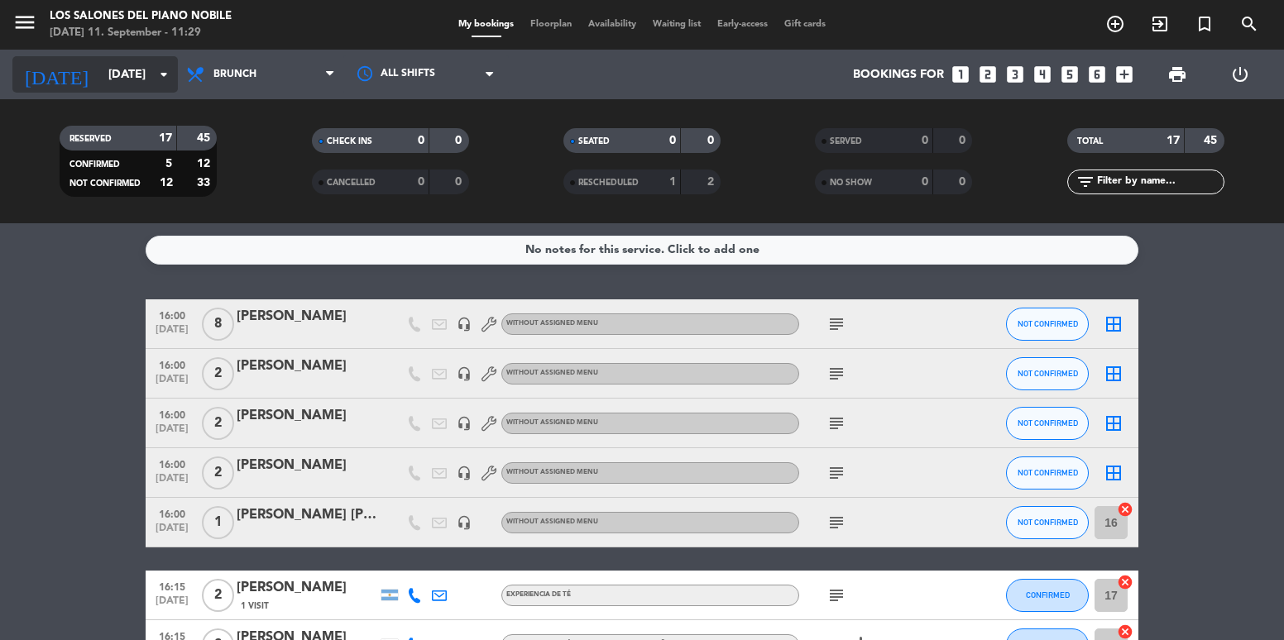
click at [60, 59] on div "[DATE] [DATE] arrow_drop_down" at bounding box center [94, 74] width 165 height 36
